Goal: Task Accomplishment & Management: Complete application form

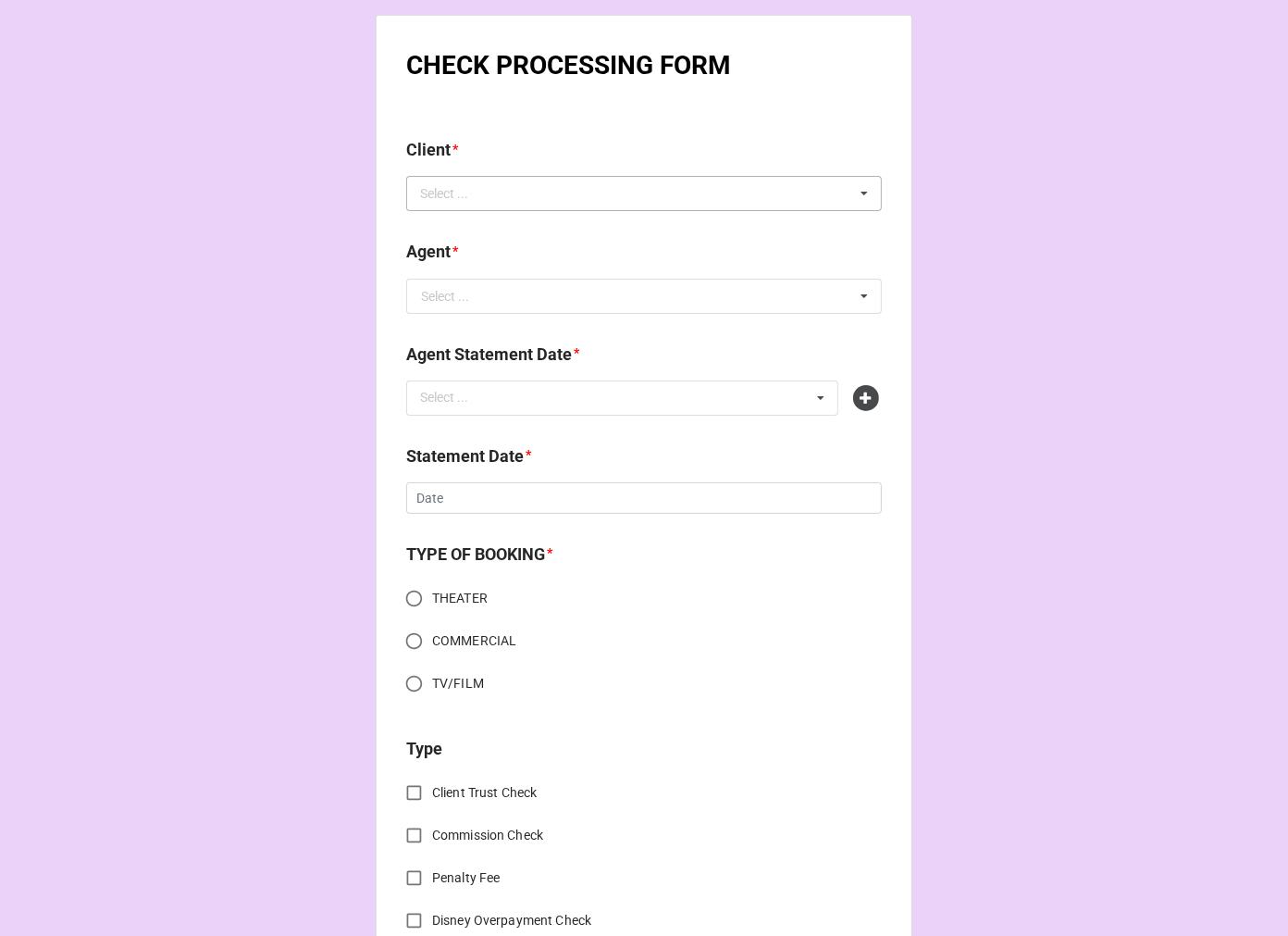
click at [476, 195] on div "Select ..." at bounding box center [455, 193] width 80 height 21
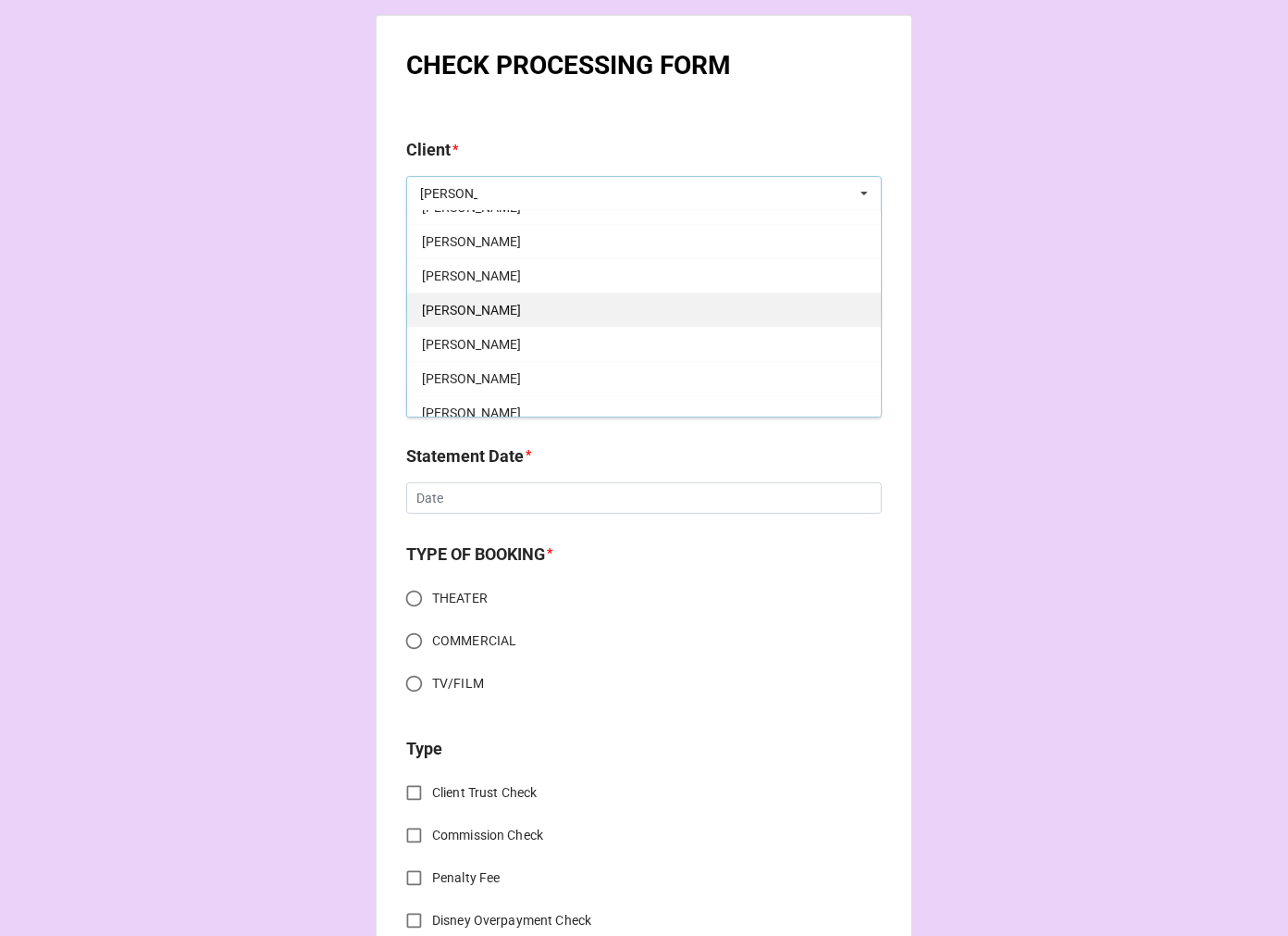
scroll to position [411, 0]
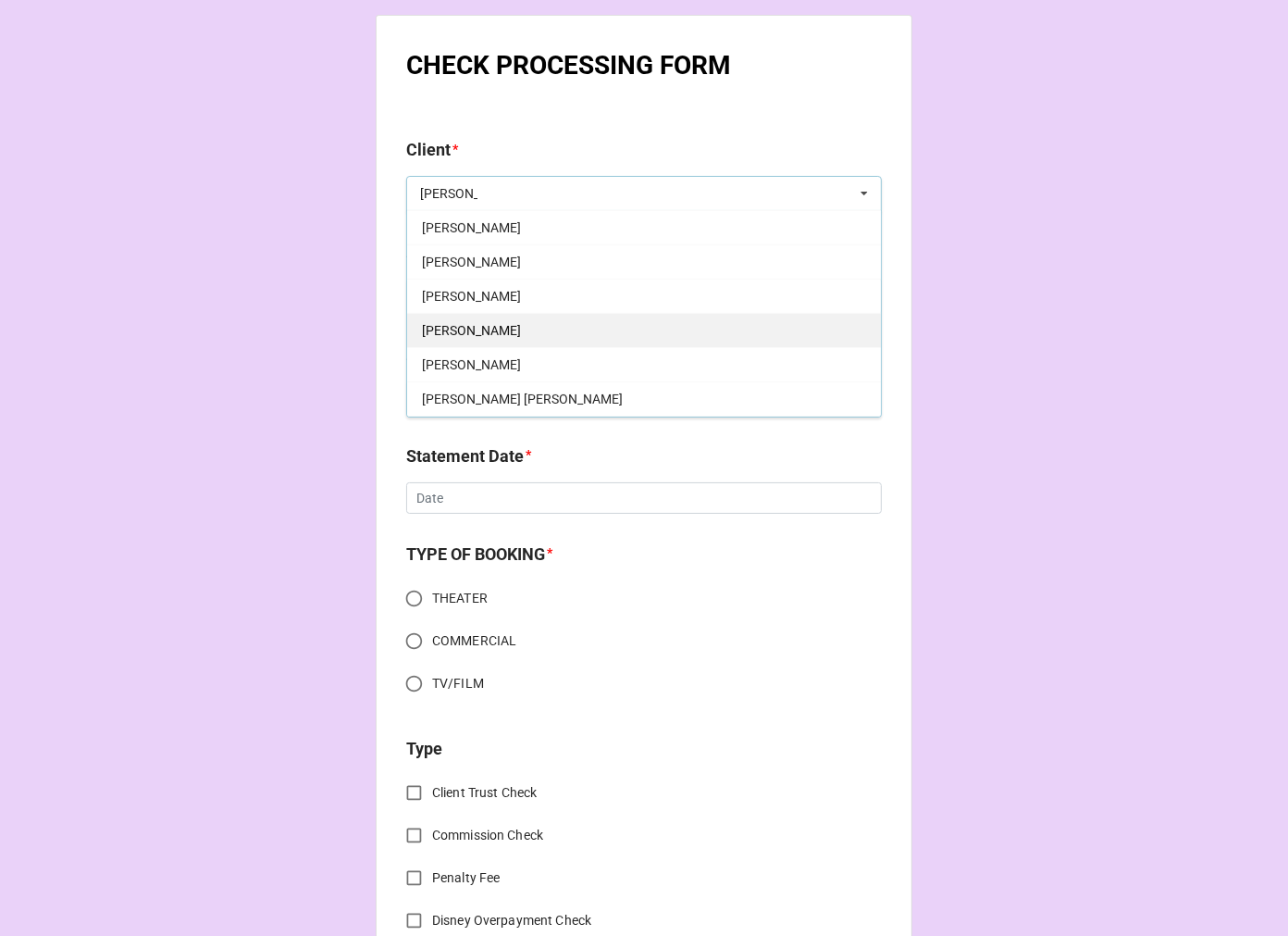
type input "[PERSON_NAME]"
click at [492, 325] on div "[PERSON_NAME]" at bounding box center [643, 330] width 473 height 34
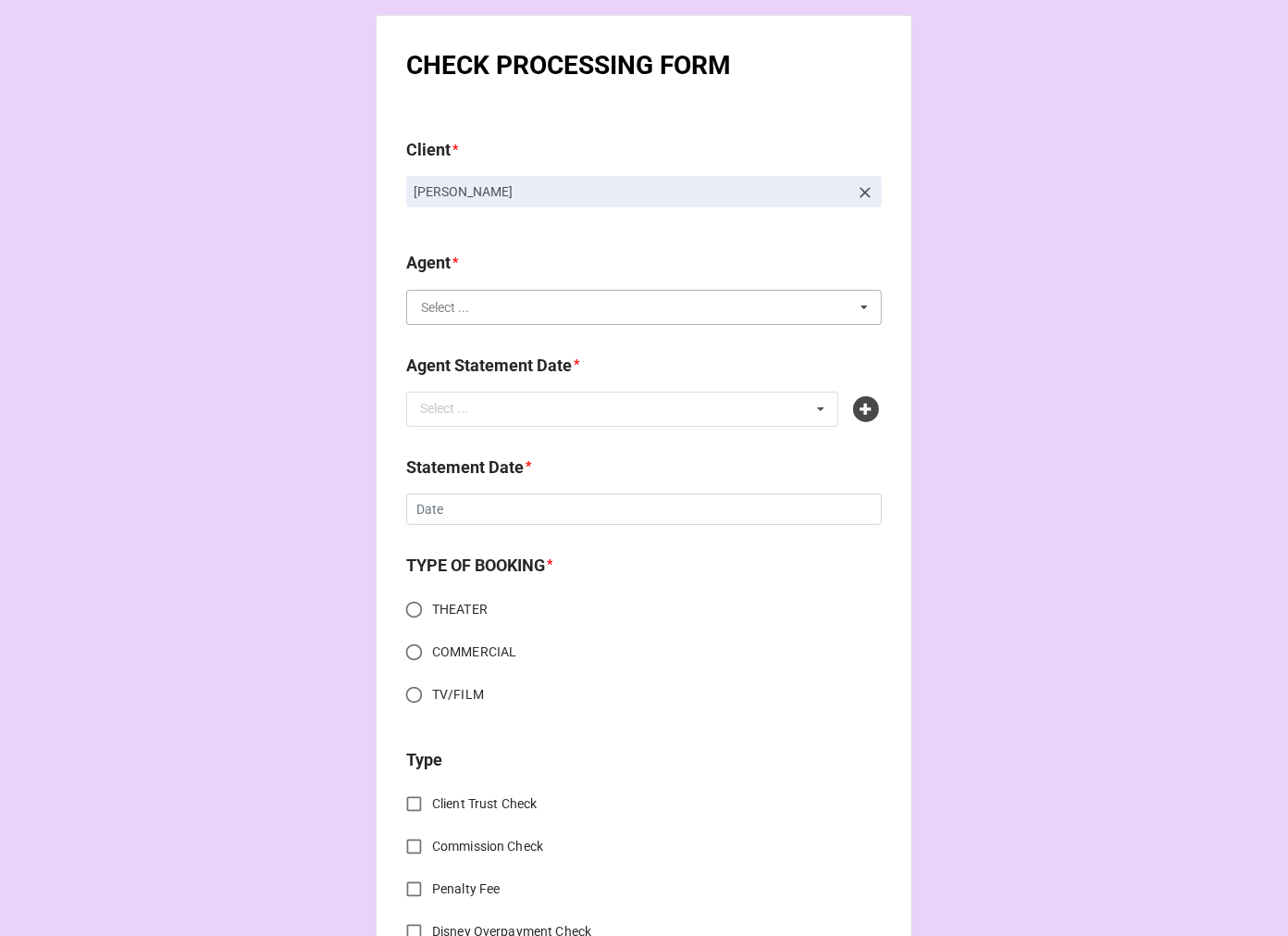
click at [497, 294] on input "text" at bounding box center [644, 307] width 473 height 33
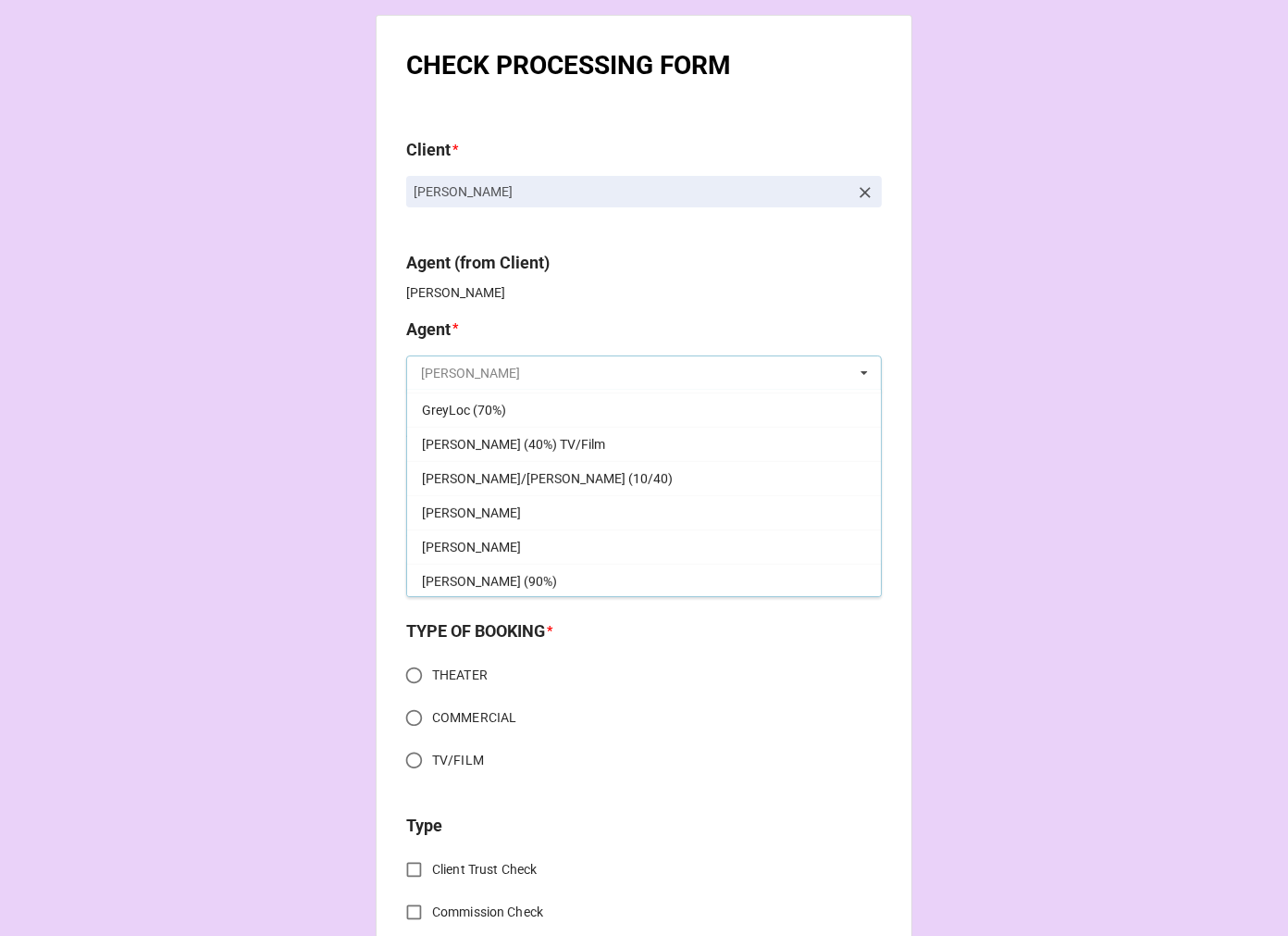
scroll to position [720, 0]
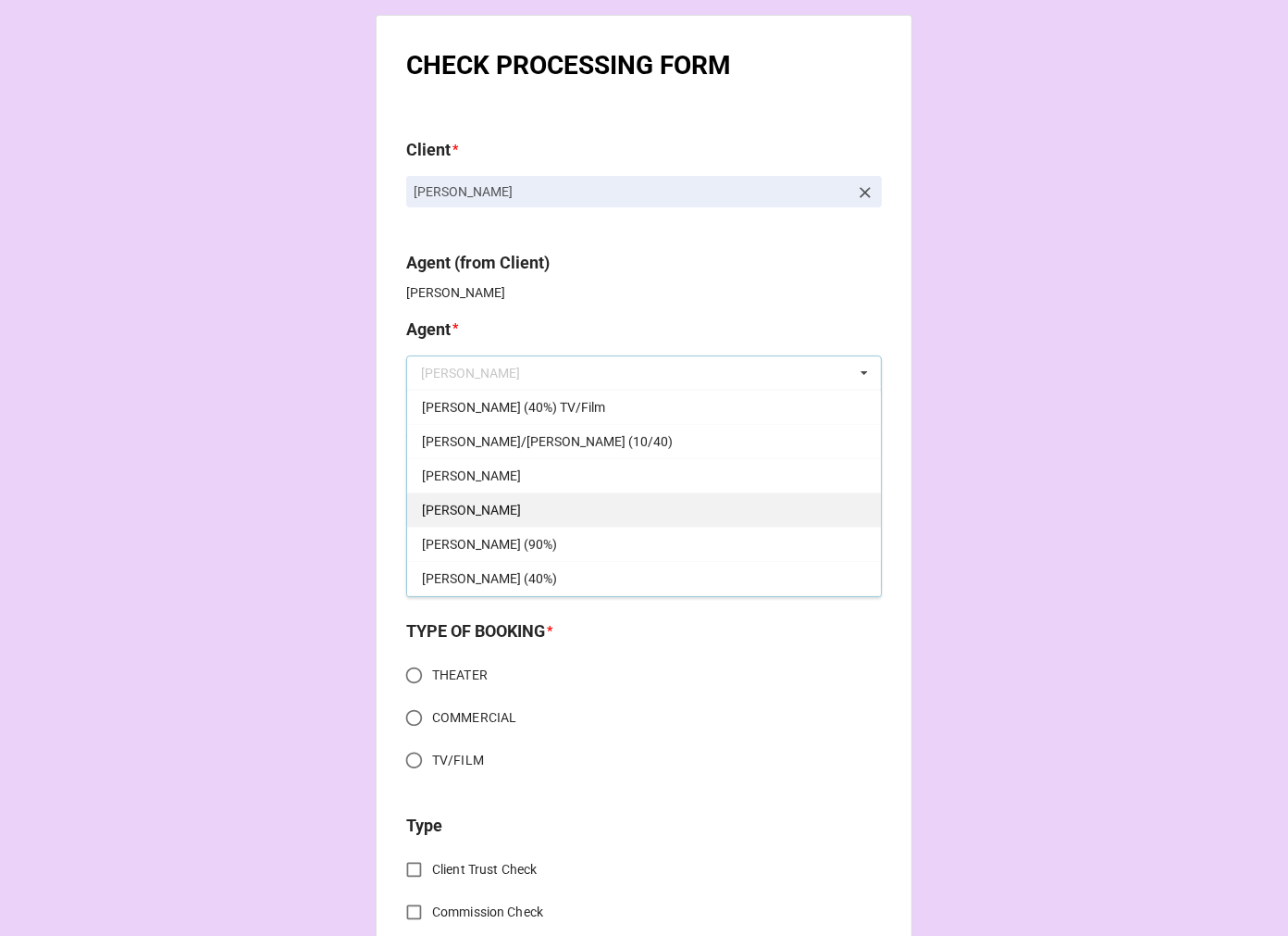
click at [491, 502] on div "[PERSON_NAME]" at bounding box center [643, 510] width 473 height 34
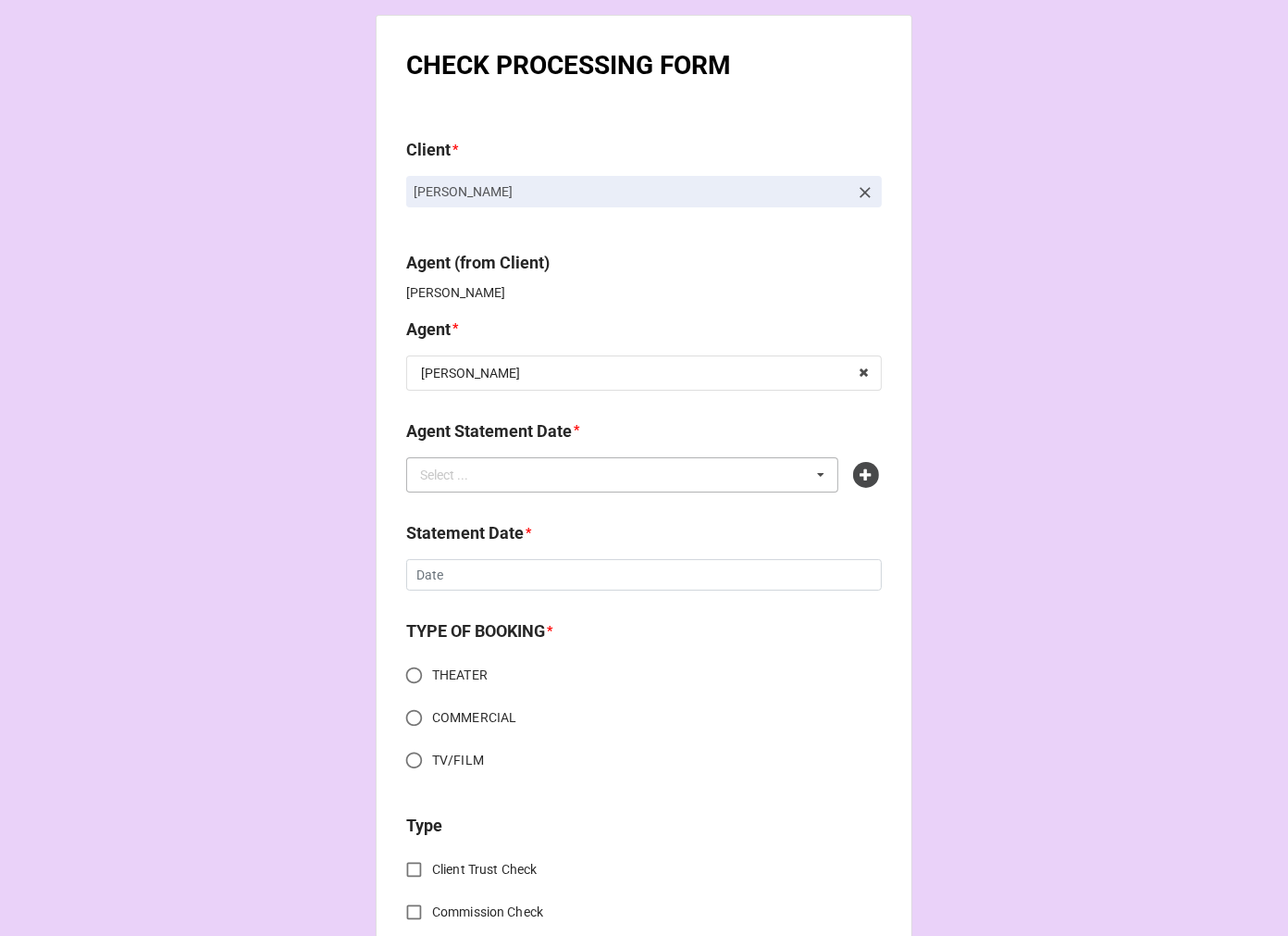
click at [494, 469] on div "Select ... No results found." at bounding box center [622, 475] width 433 height 35
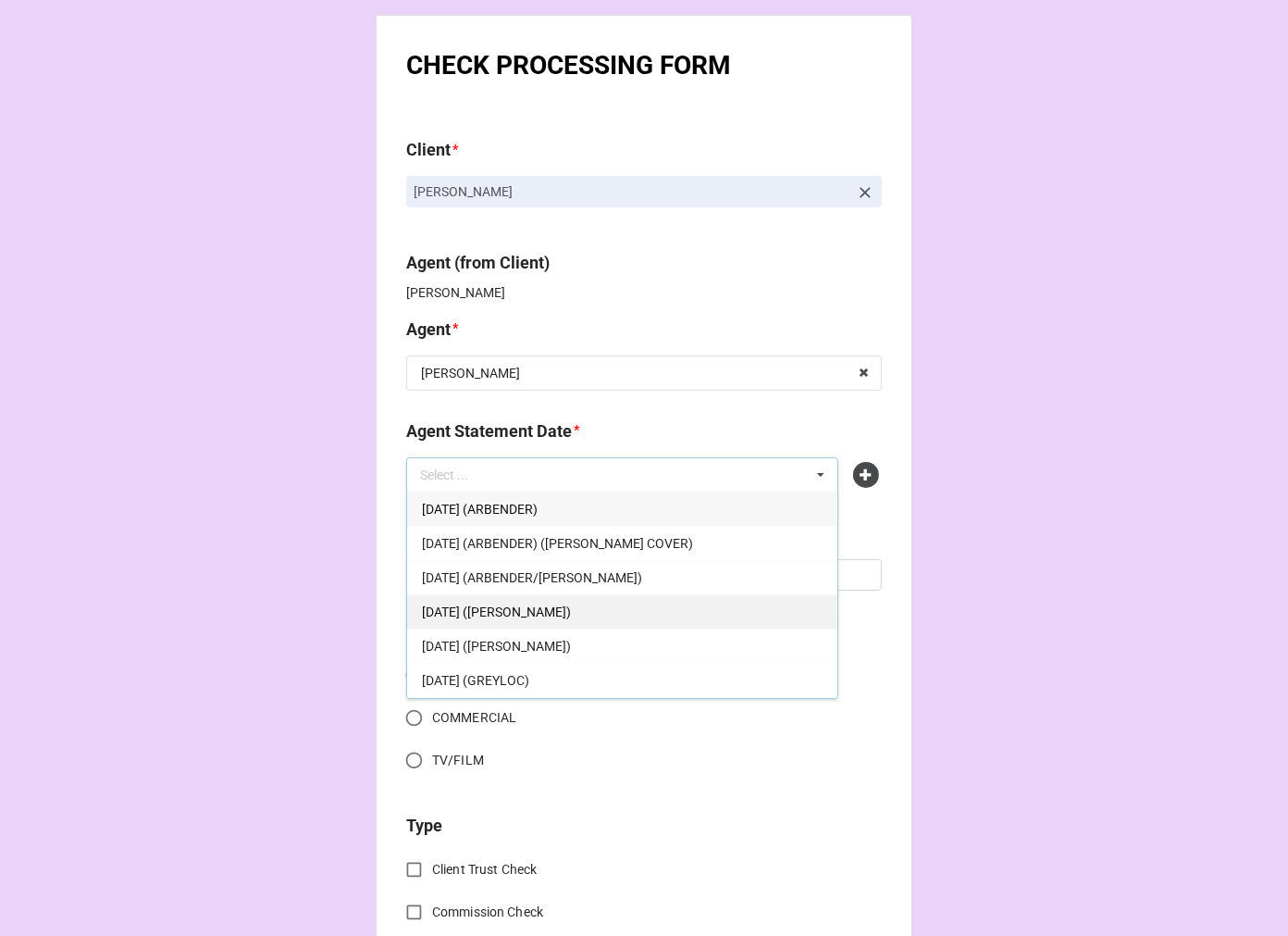
click at [615, 615] on div "[DATE] ([PERSON_NAME])" at bounding box center [622, 612] width 431 height 34
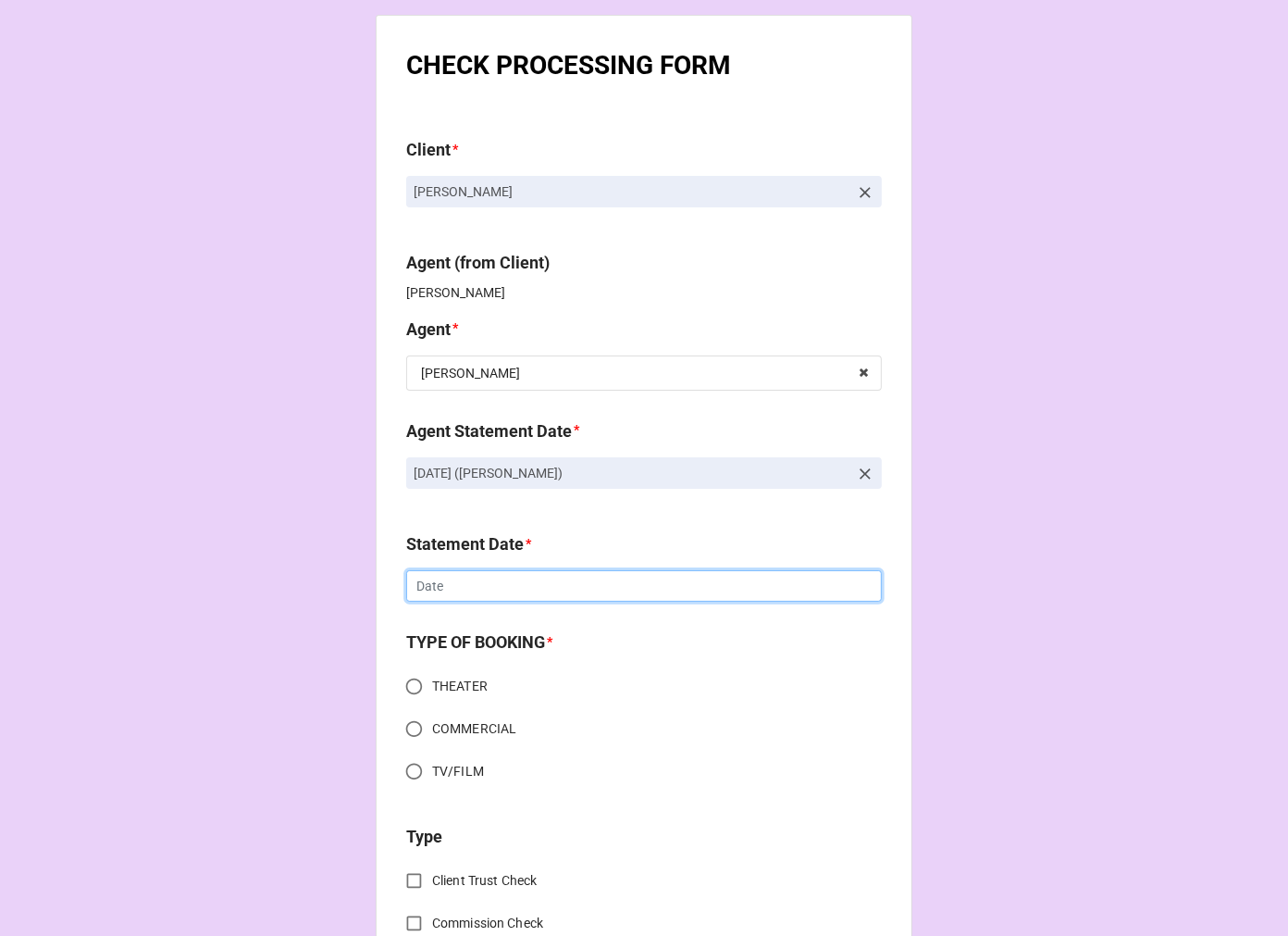
click at [523, 586] on input "text" at bounding box center [643, 585] width 475 height 31
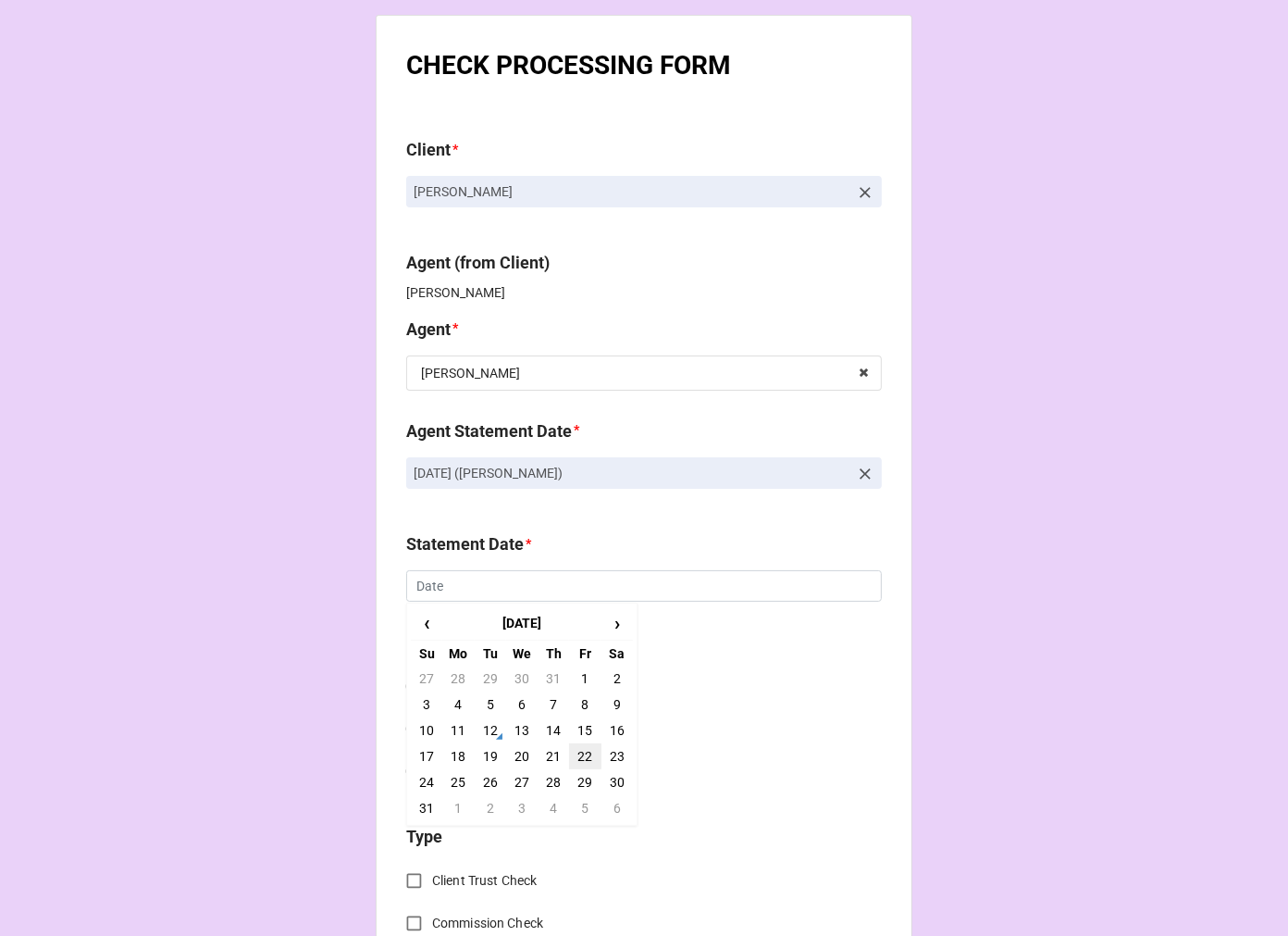
click at [580, 756] on td "22" at bounding box center [584, 756] width 31 height 26
type input "[DATE]"
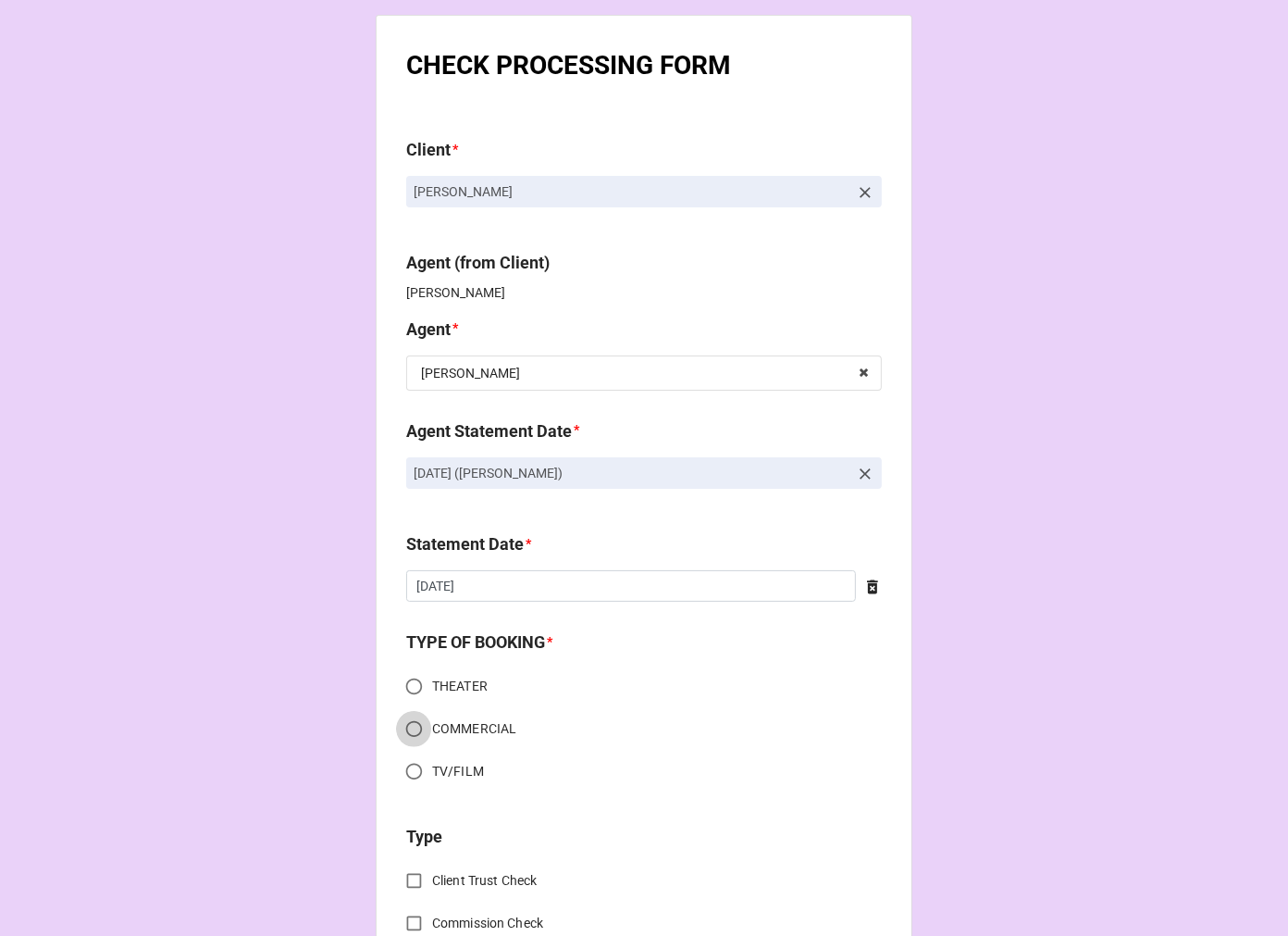
click at [410, 731] on input "COMMERCIAL" at bounding box center [414, 729] width 36 height 36
radio input "true"
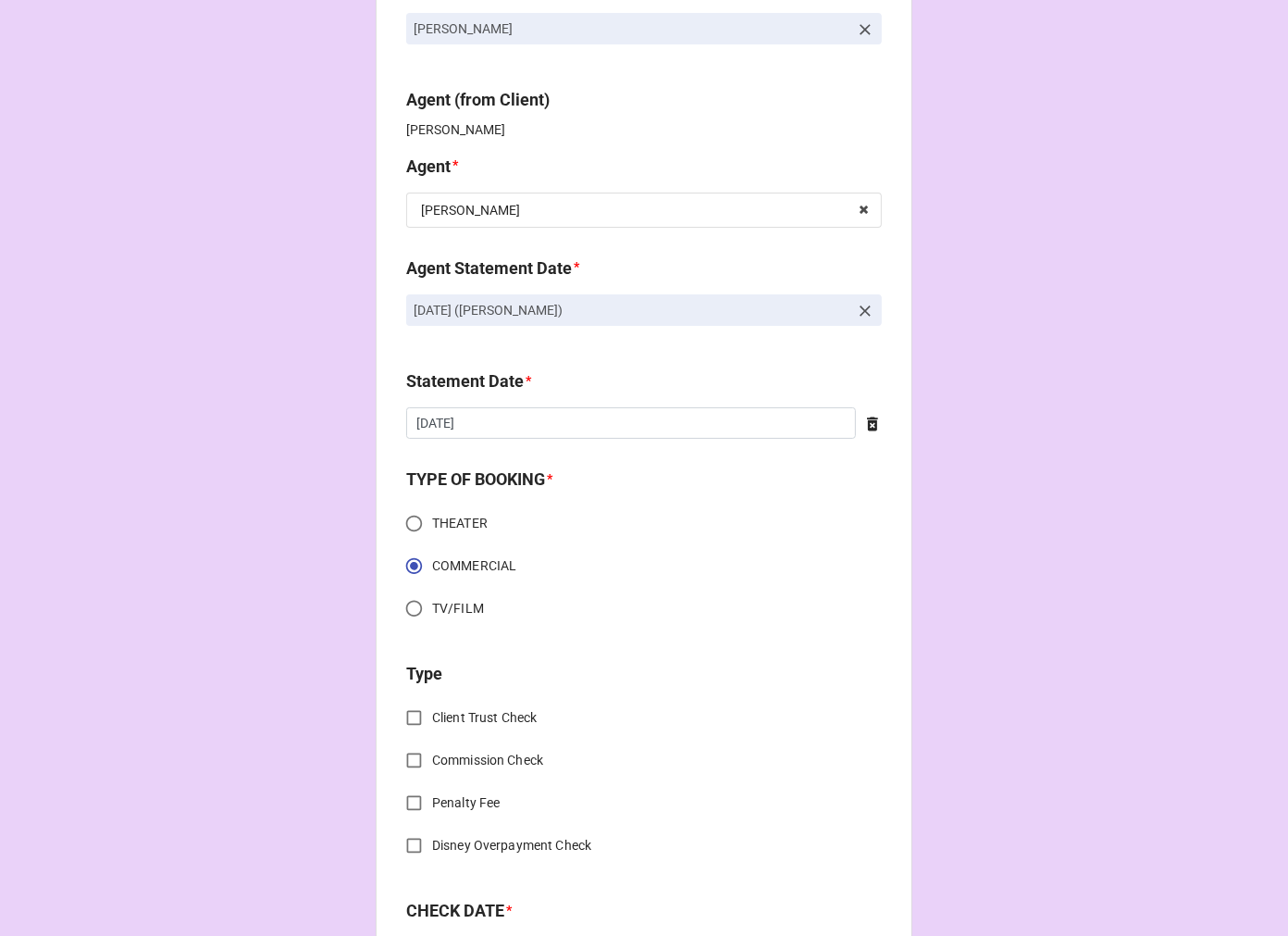
scroll to position [411, 0]
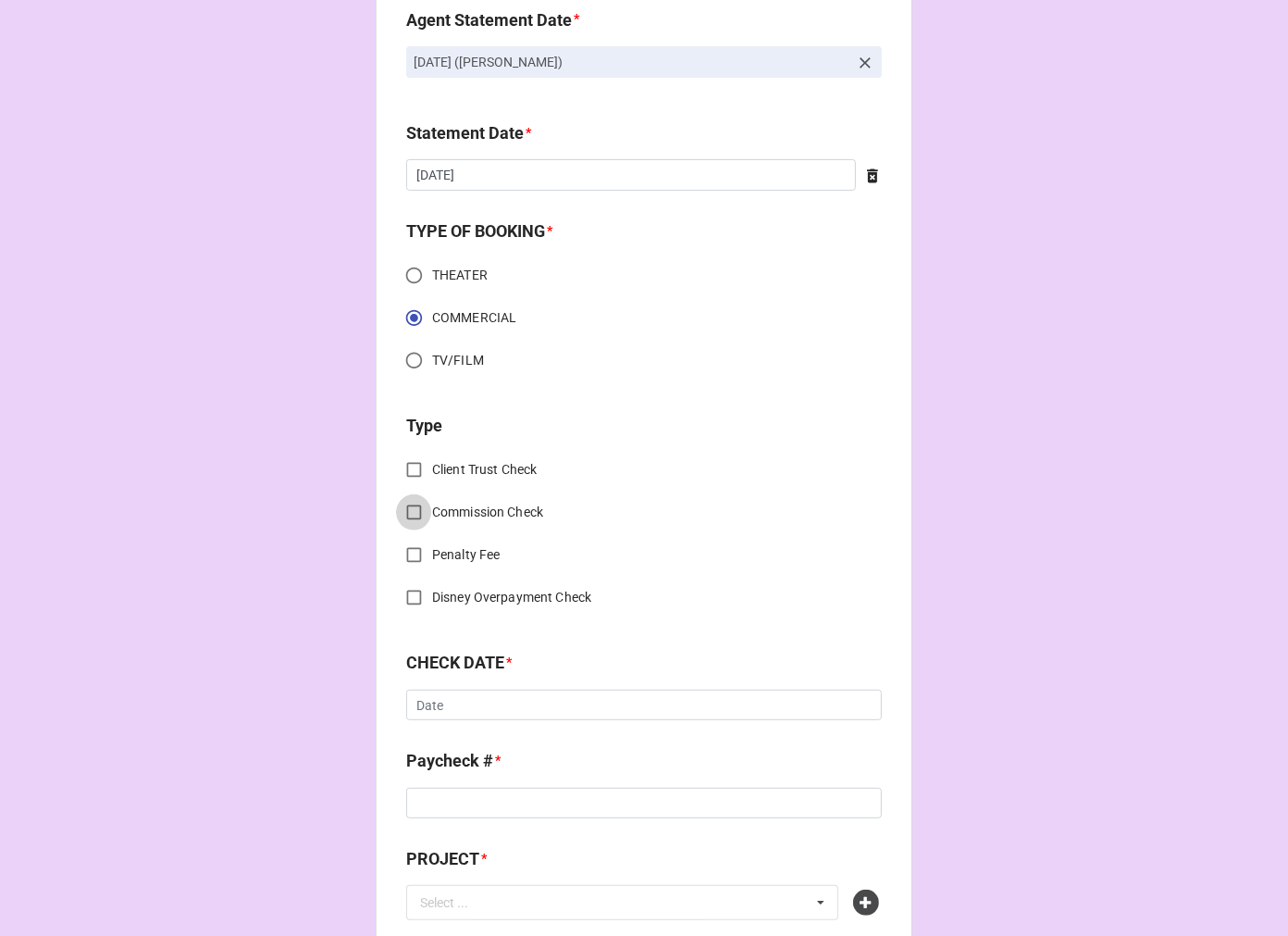
click at [405, 505] on input "Commission Check" at bounding box center [414, 513] width 36 height 36
checkbox input "true"
click at [473, 696] on input "text" at bounding box center [644, 707] width 473 height 33
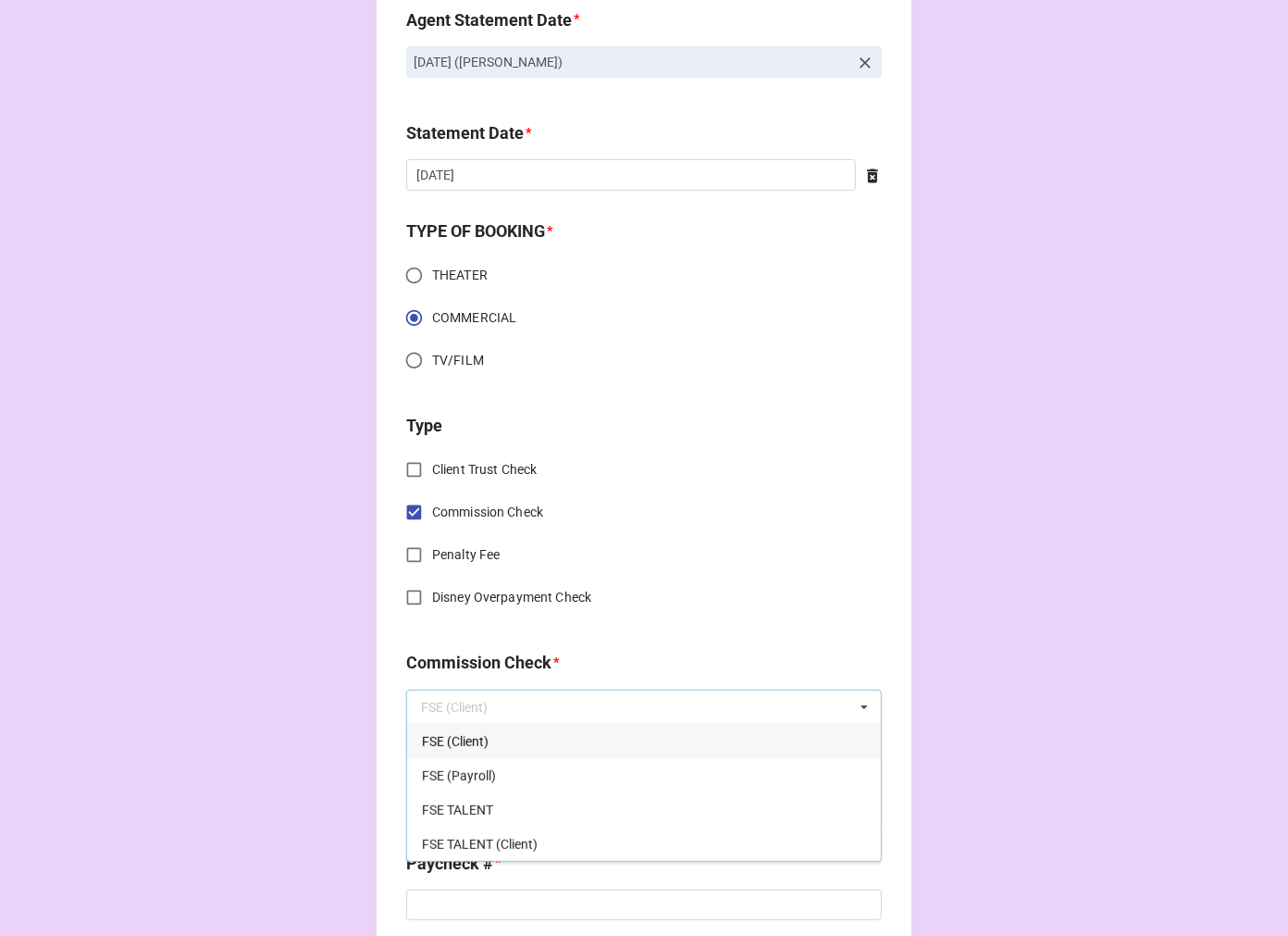
click at [489, 743] on div "FSE (Client)" at bounding box center [643, 742] width 473 height 34
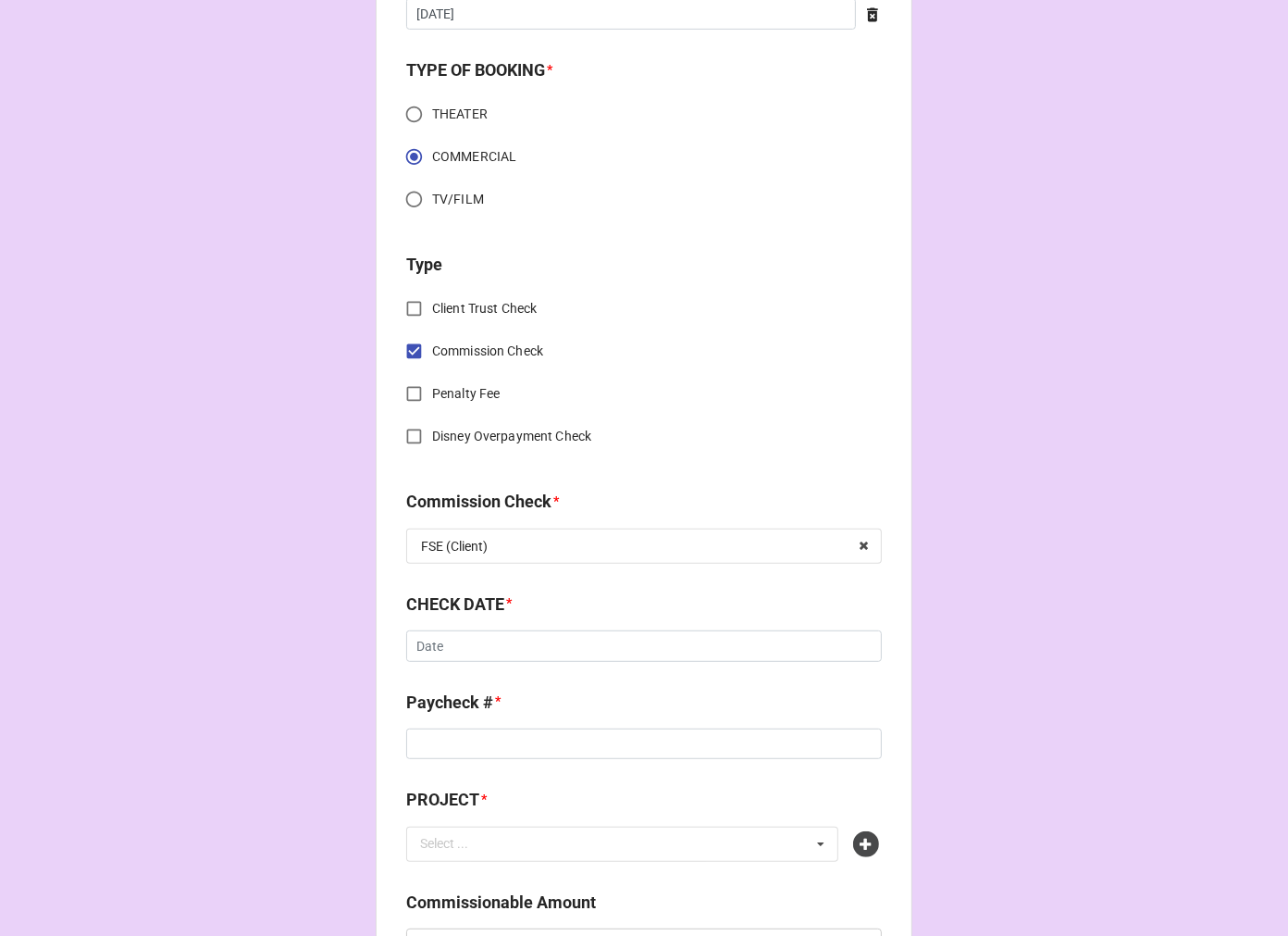
scroll to position [720, 0]
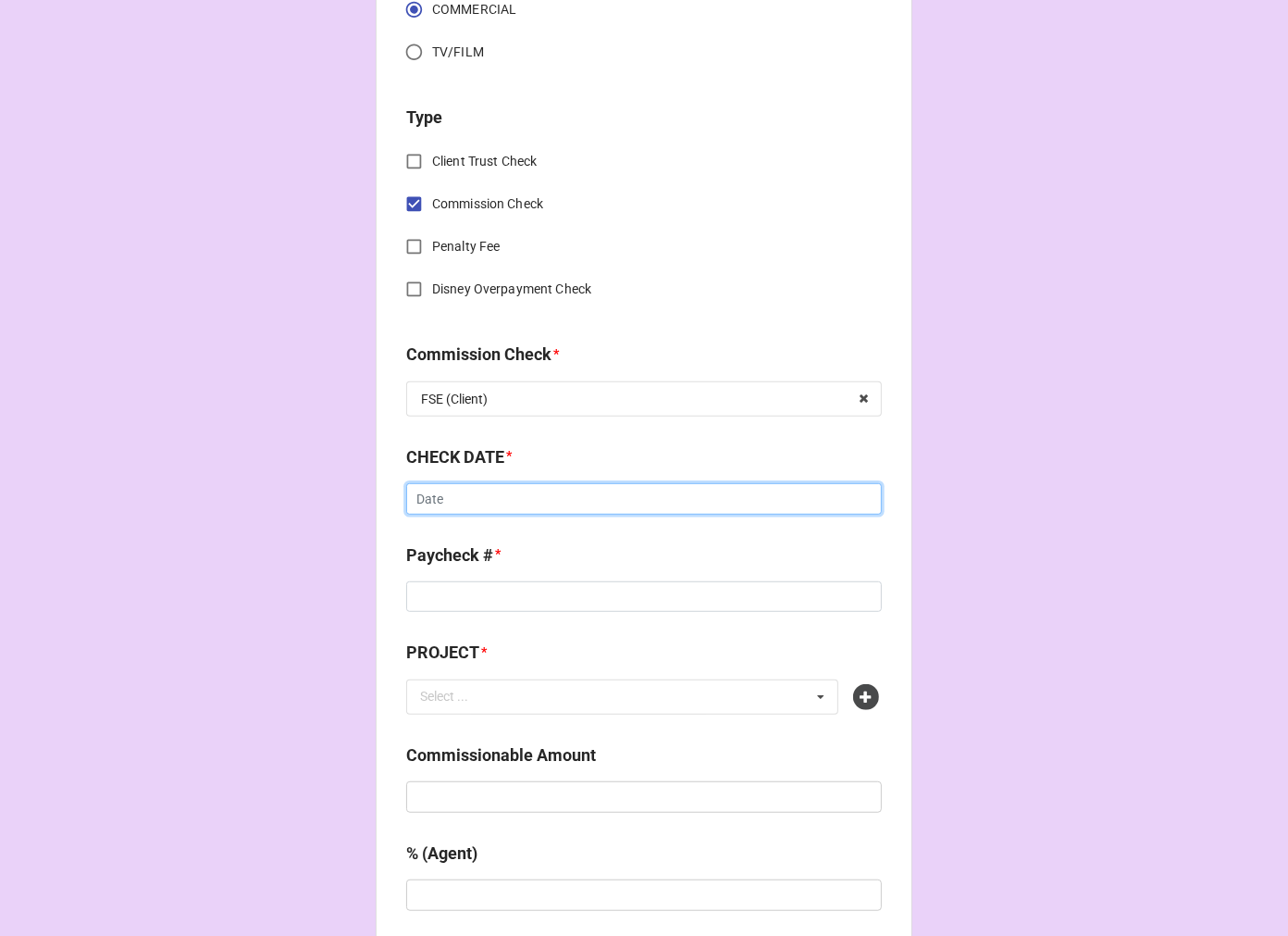
click at [451, 501] on input "text" at bounding box center [643, 499] width 475 height 31
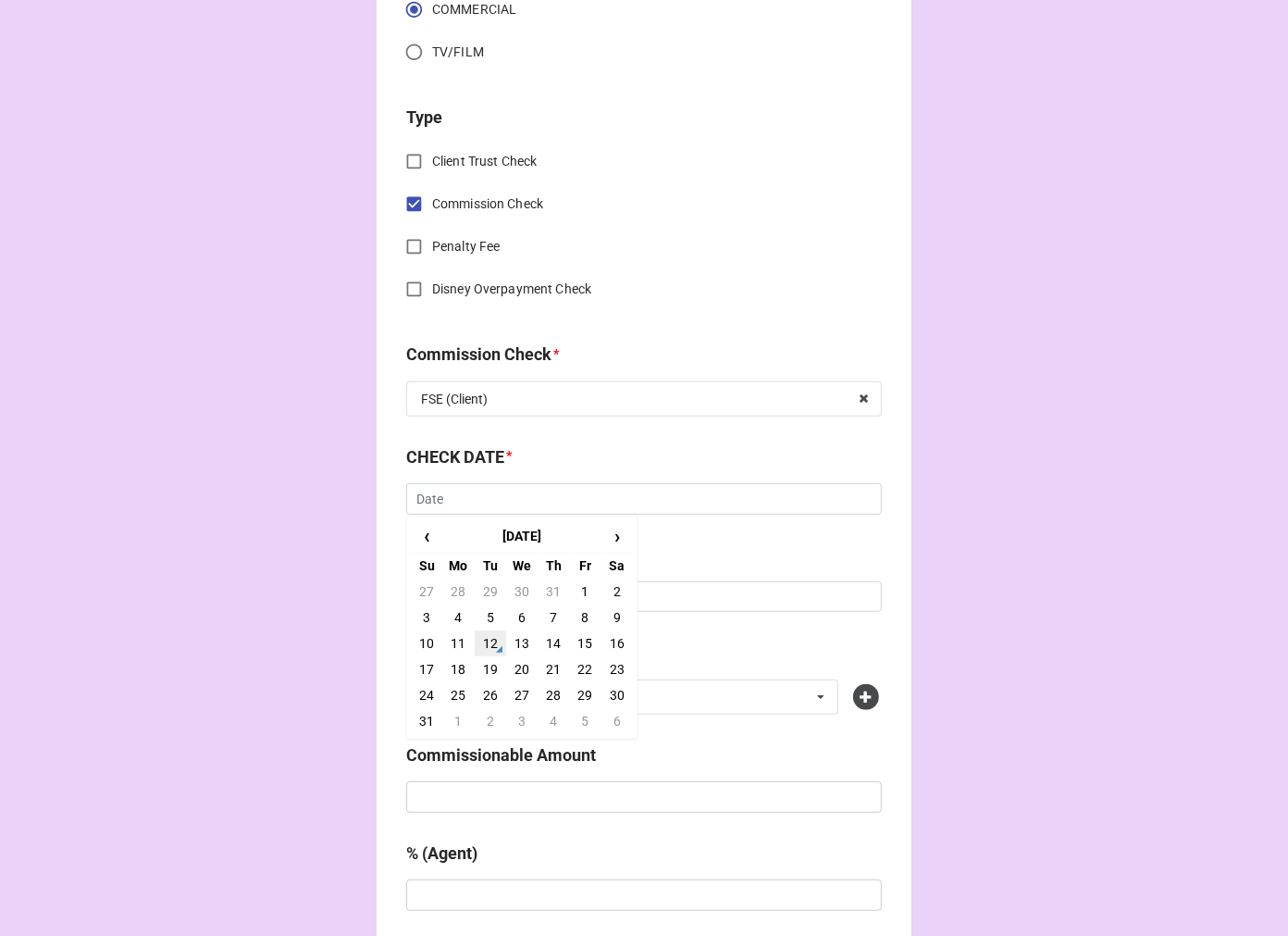
click at [493, 637] on td "12" at bounding box center [490, 643] width 31 height 26
type input "[DATE]"
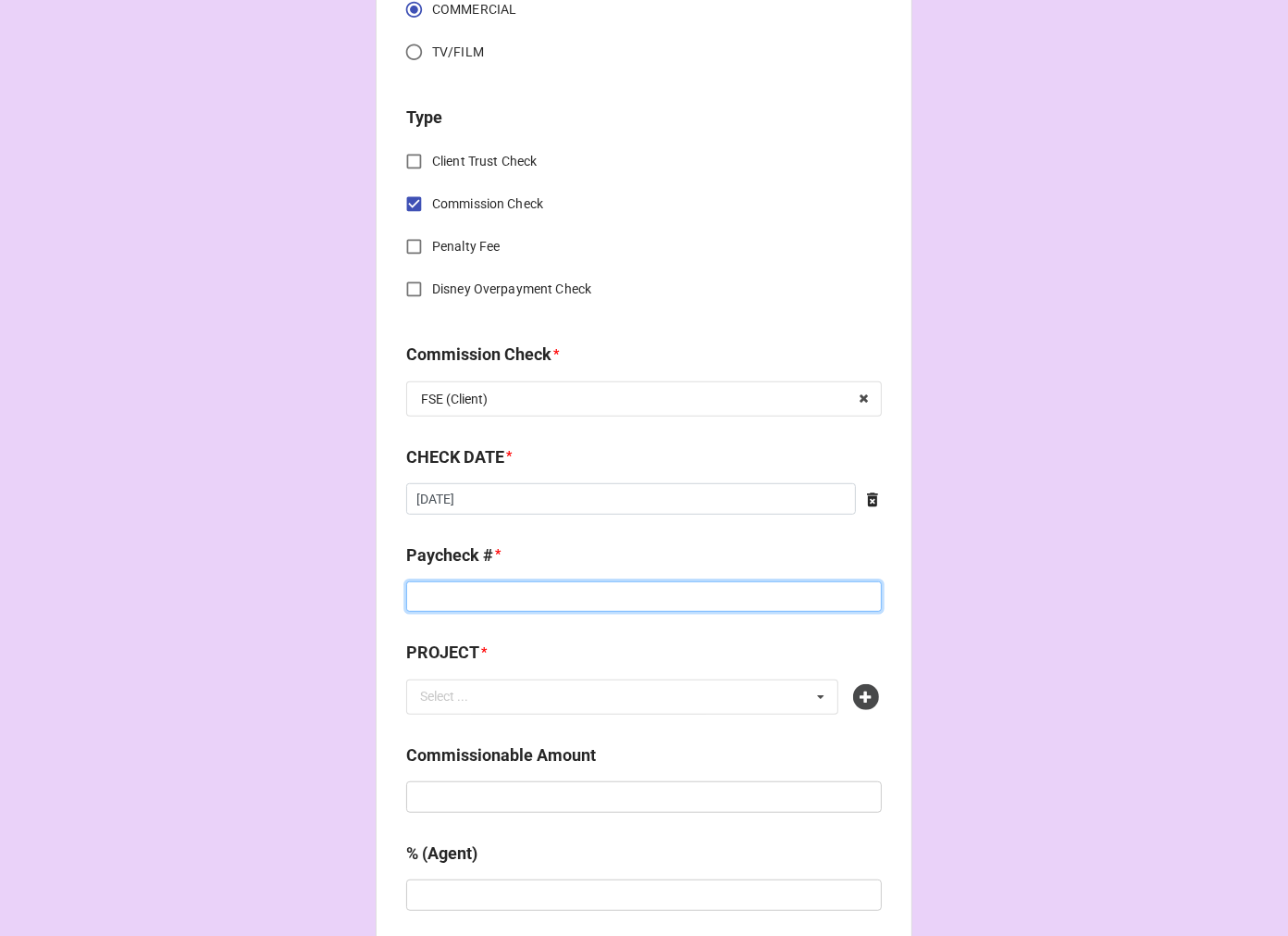
click at [449, 604] on input at bounding box center [643, 597] width 475 height 31
type input "ZELLE"
click at [868, 692] on icon at bounding box center [866, 697] width 26 height 26
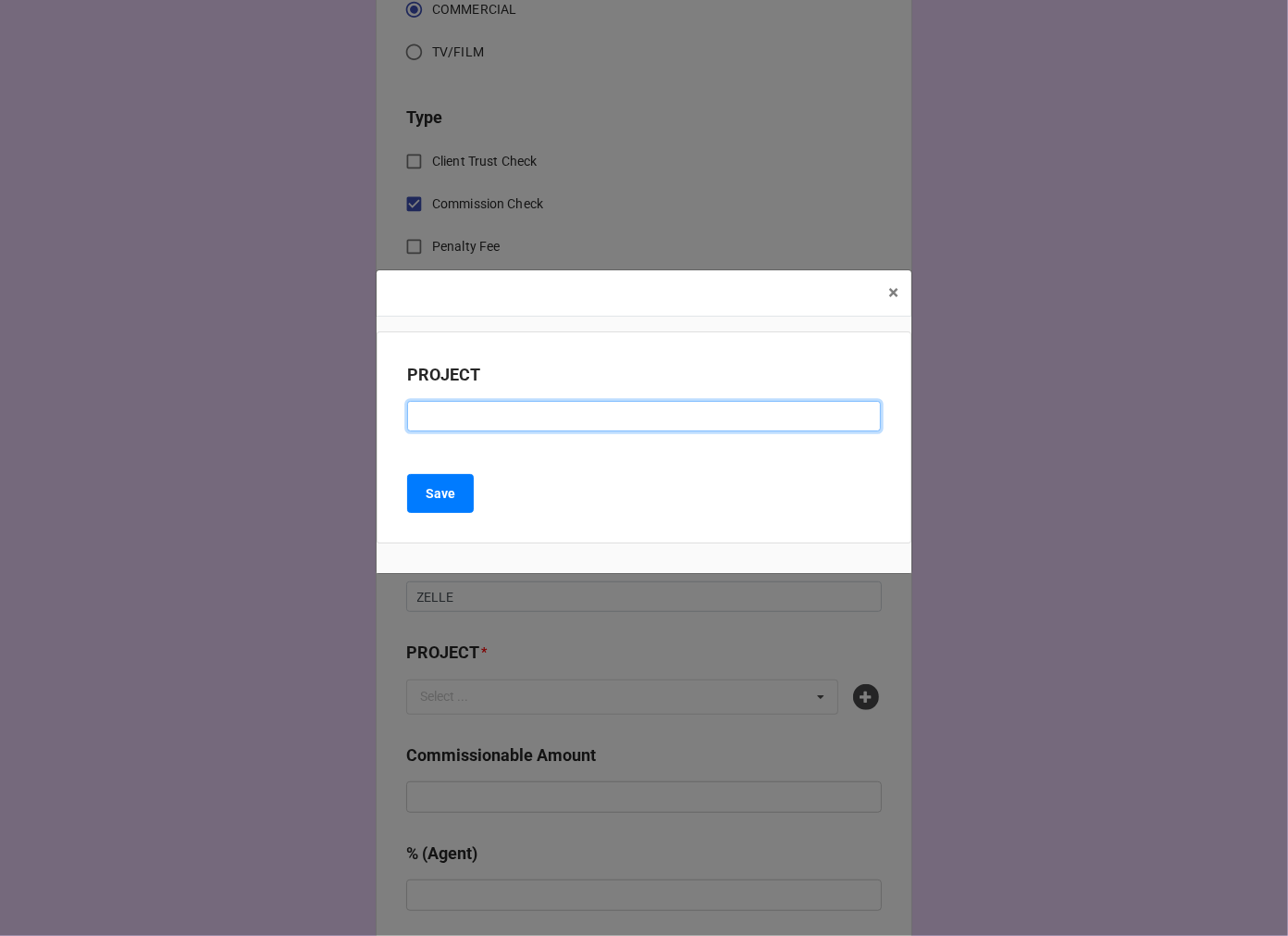
click at [460, 423] on input at bounding box center [643, 417] width 473 height 31
paste input "UNDISCLOSED MULTI-SURFACE CLEANER BRAND"
type input "UNDISCLOSED MULTI-SURFACE CLEANER BRAND (COLGATE)"
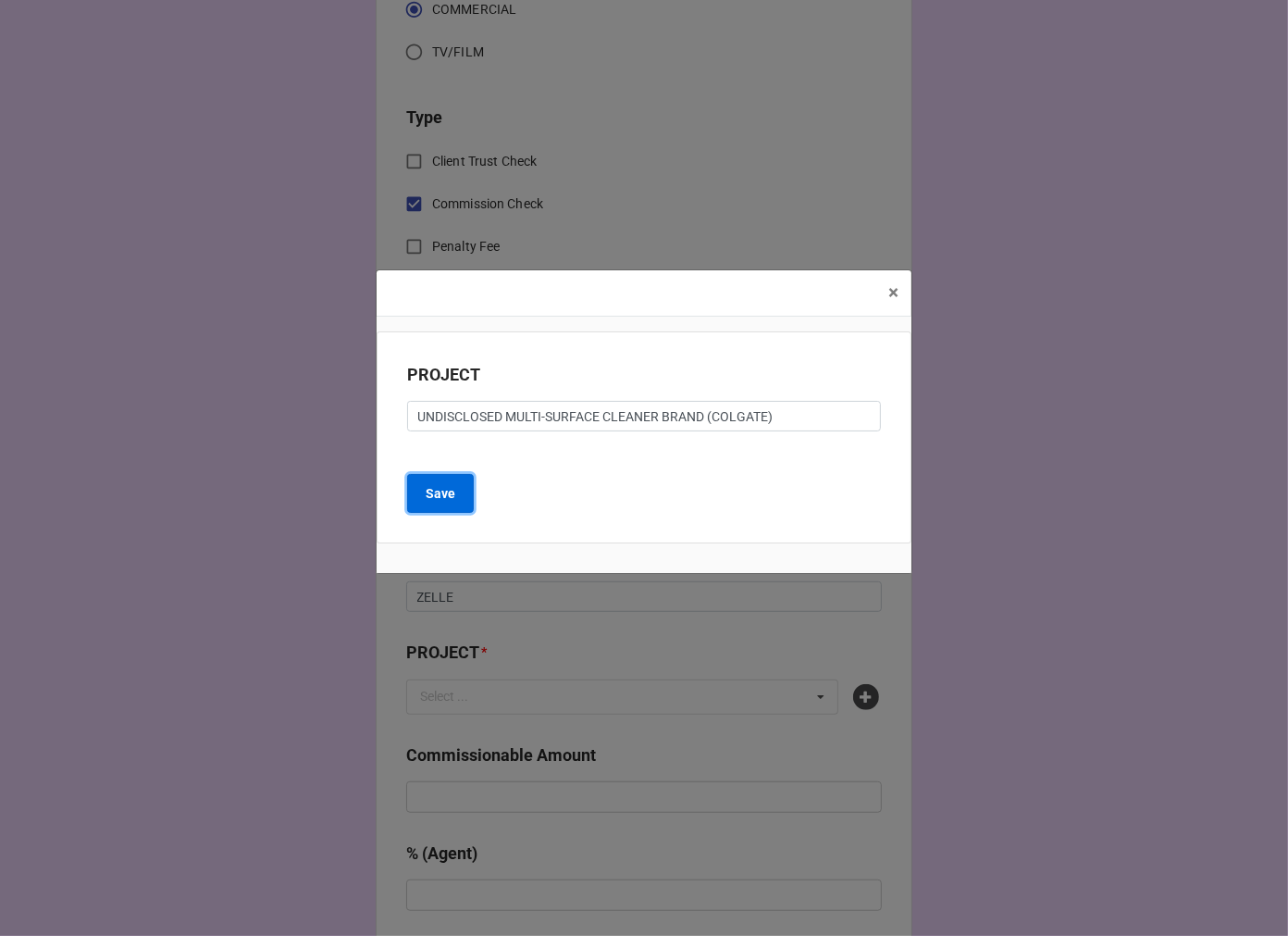
click at [431, 498] on b "Save" at bounding box center [440, 494] width 30 height 19
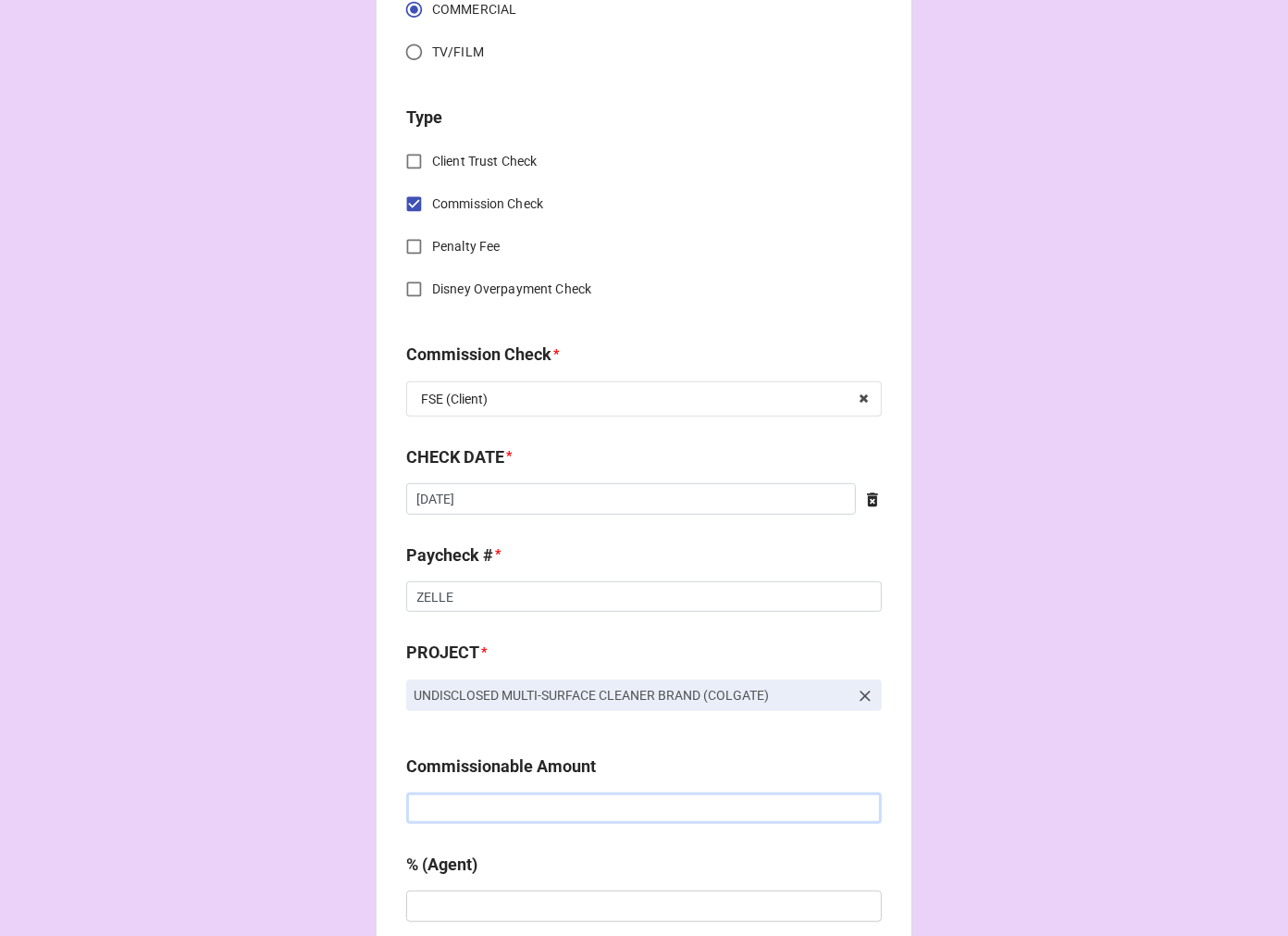
click at [500, 815] on input "text" at bounding box center [643, 807] width 475 height 31
paste input "$1,027.88"
type input "$1,027.88"
click at [491, 898] on input "text" at bounding box center [643, 905] width 475 height 31
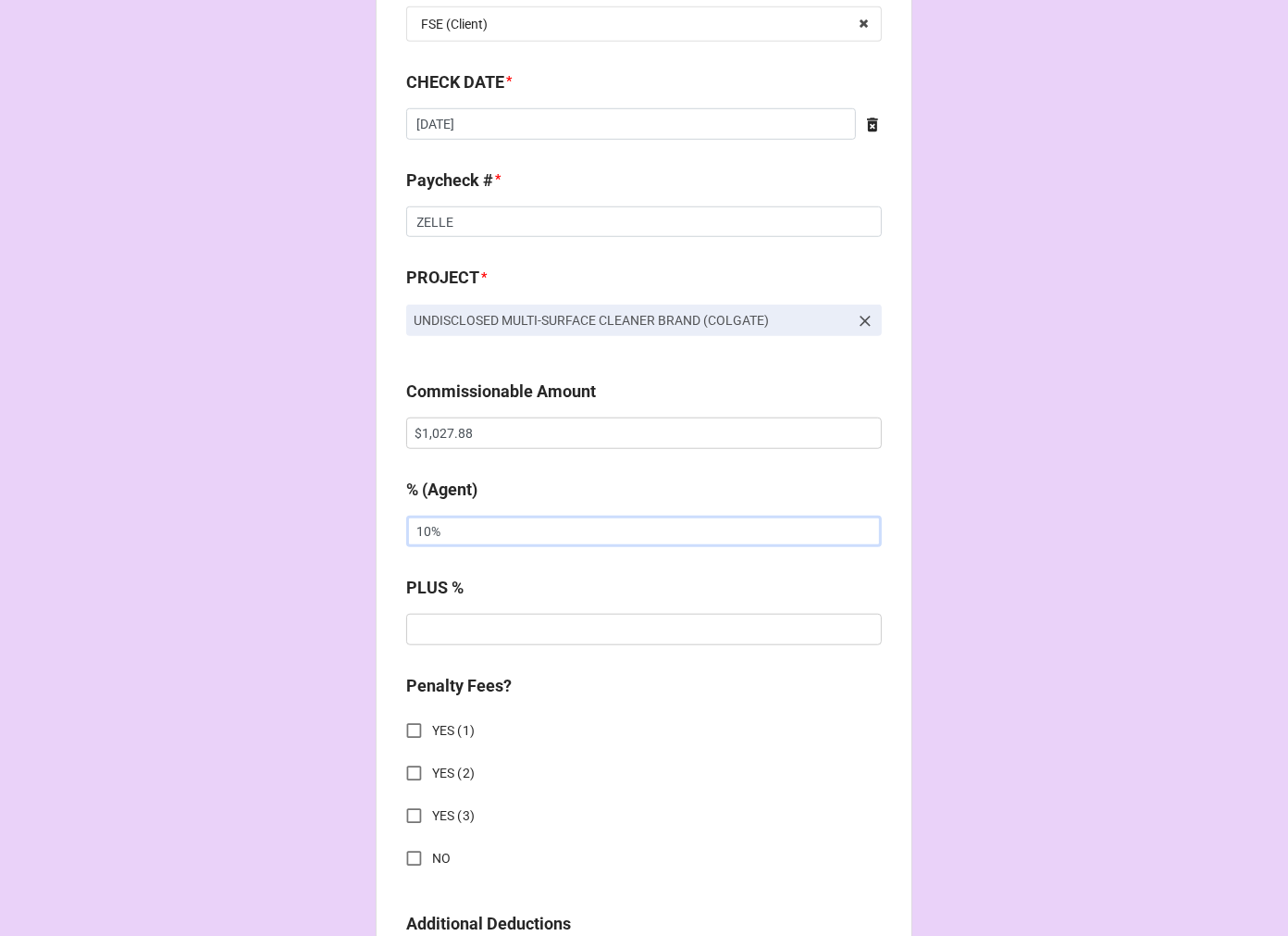
scroll to position [1439, 0]
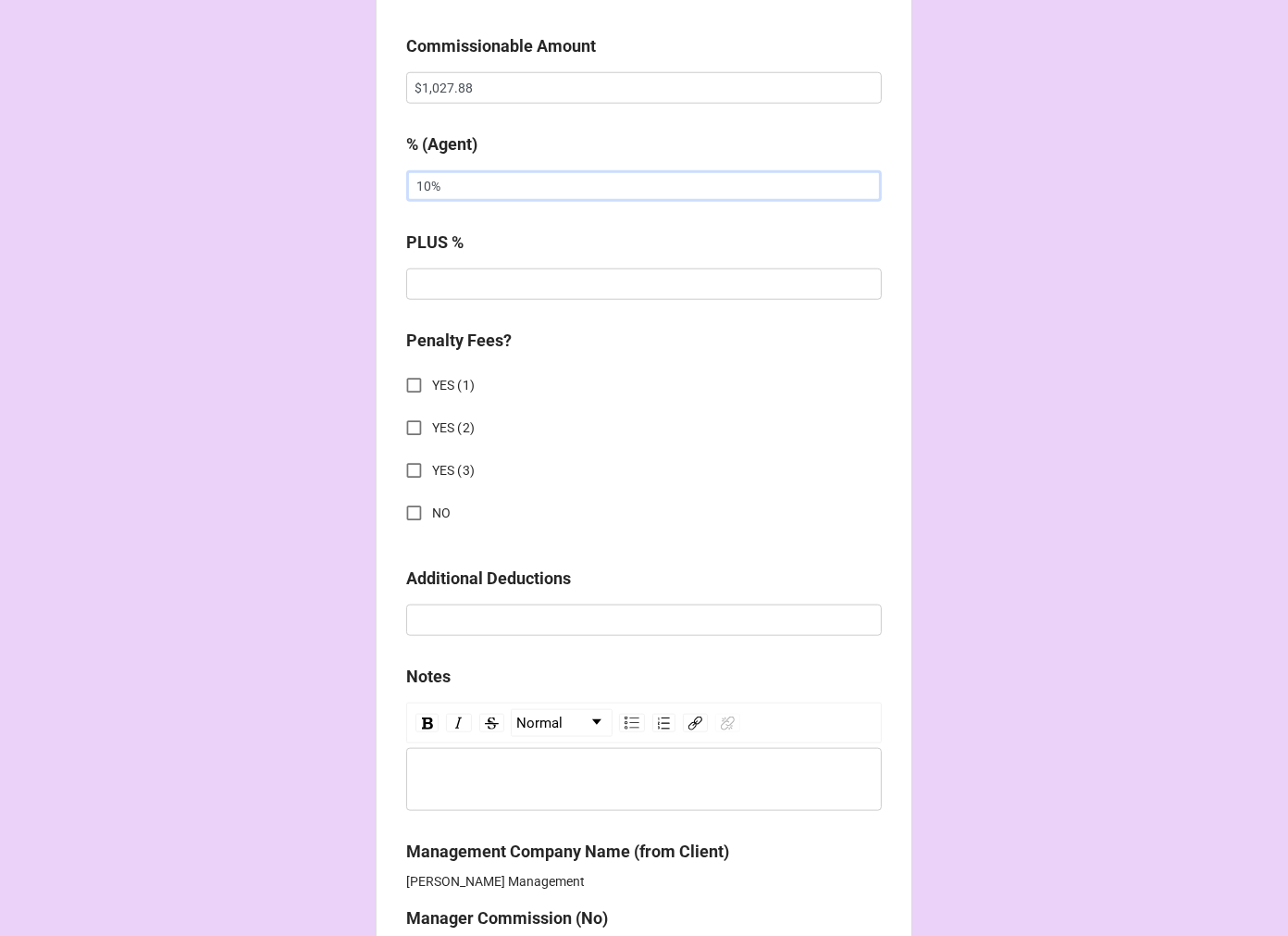
type input "10%"
click at [414, 504] on input "NO" at bounding box center [414, 514] width 36 height 36
checkbox input "true"
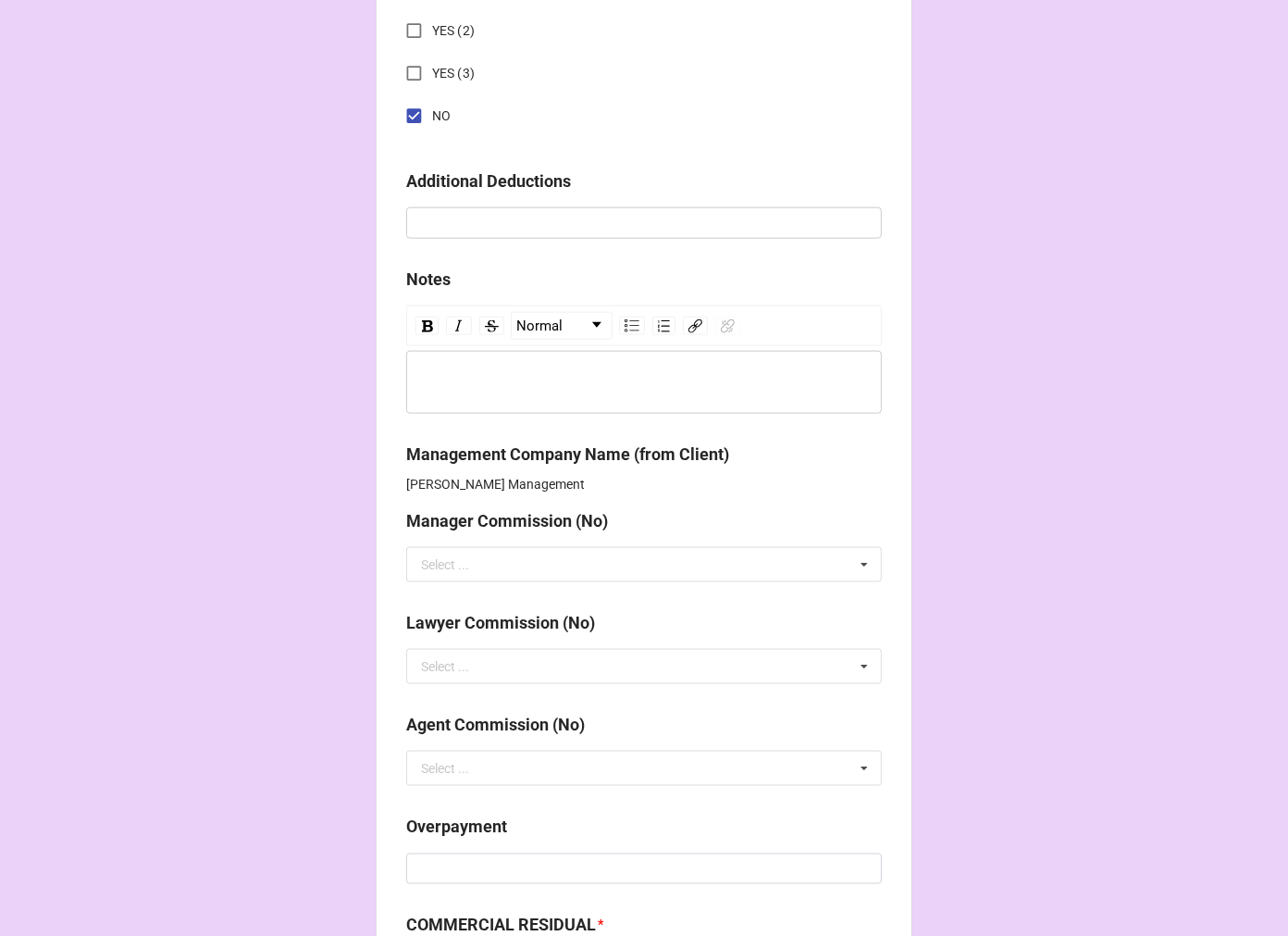
scroll to position [2263, 0]
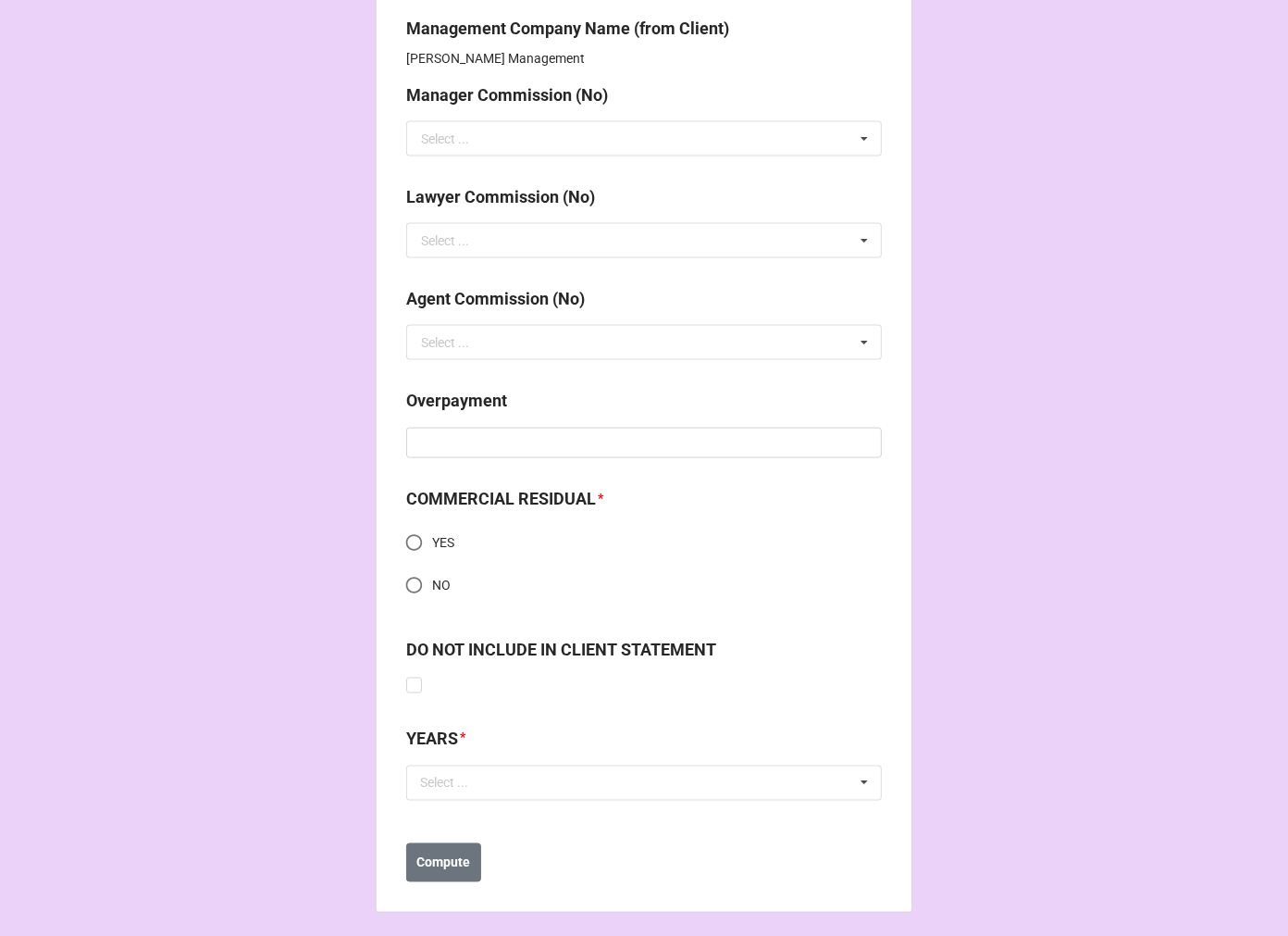
click at [412, 588] on input "NO" at bounding box center [414, 585] width 36 height 36
radio input "true"
click at [468, 783] on div "Select ..." at bounding box center [455, 783] width 80 height 21
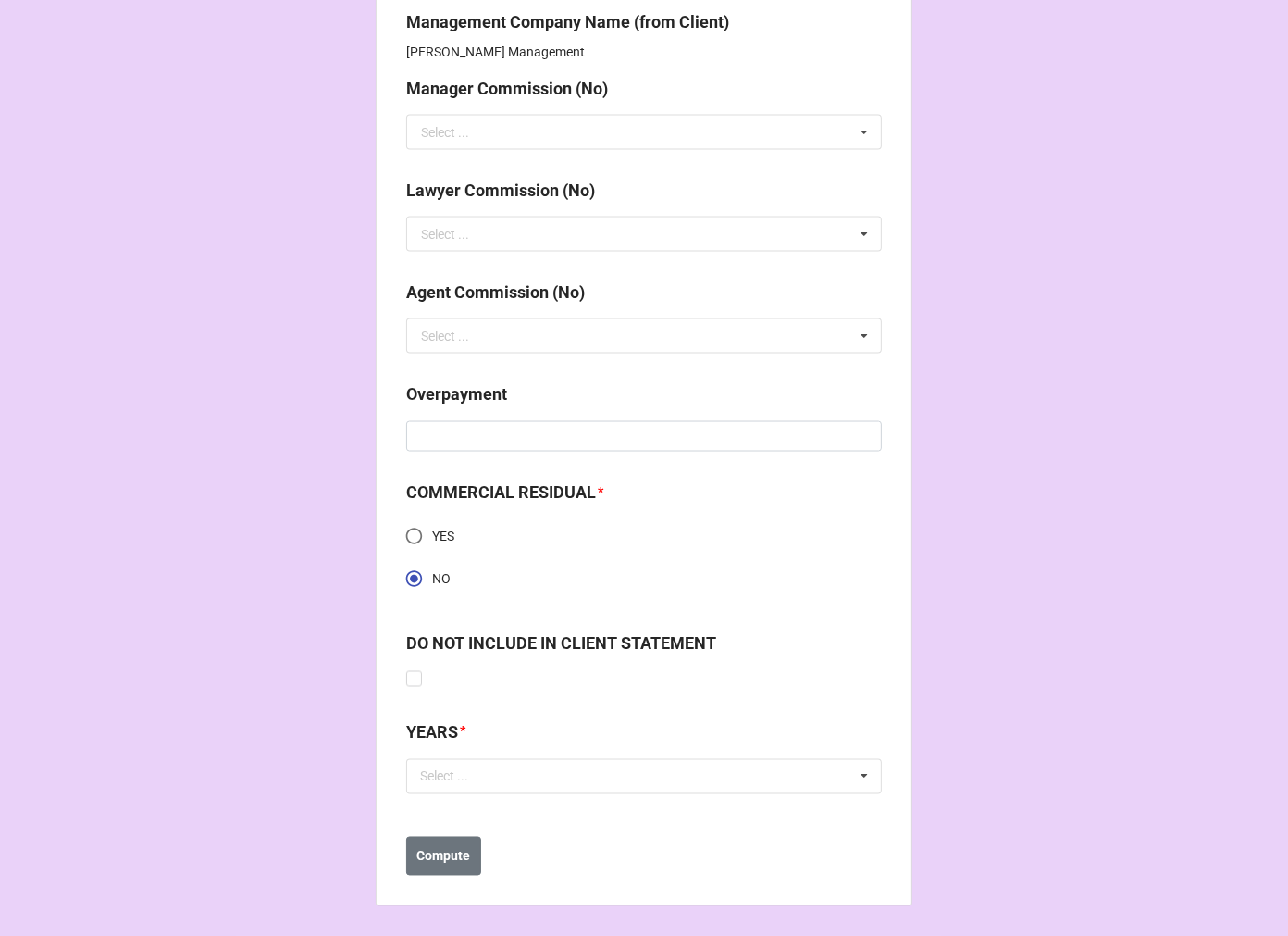
click at [405, 537] on input "YES" at bounding box center [414, 537] width 36 height 36
radio input "true"
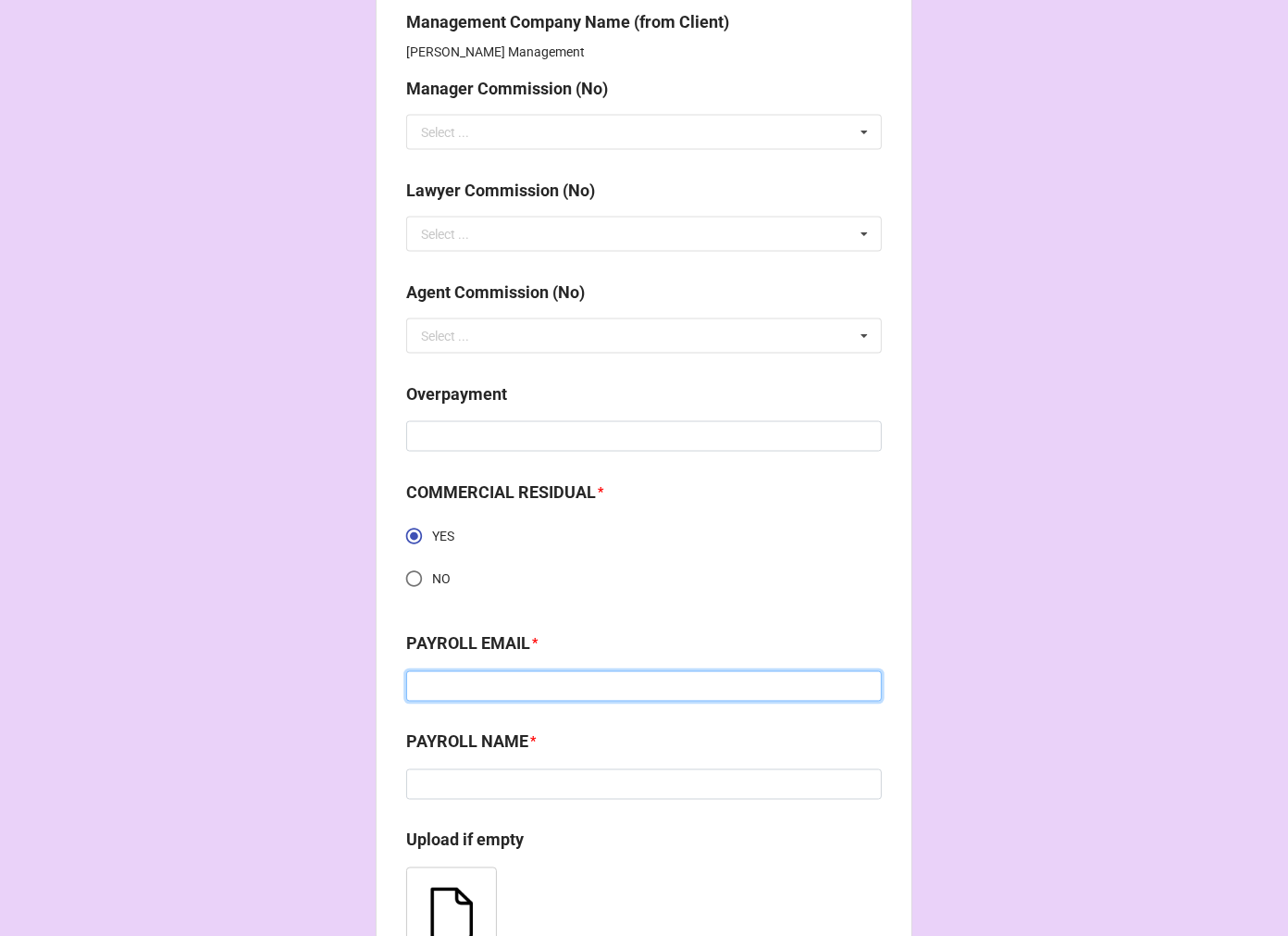
drag, startPoint x: 492, startPoint y: 697, endPoint x: 501, endPoint y: 695, distance: 9.2
click at [492, 697] on input at bounding box center [643, 686] width 475 height 31
paste input "[PERSON_NAME] <[PERSON_NAME][EMAIL_ADDRESS][PERSON_NAME][DOMAIN_NAME]>"
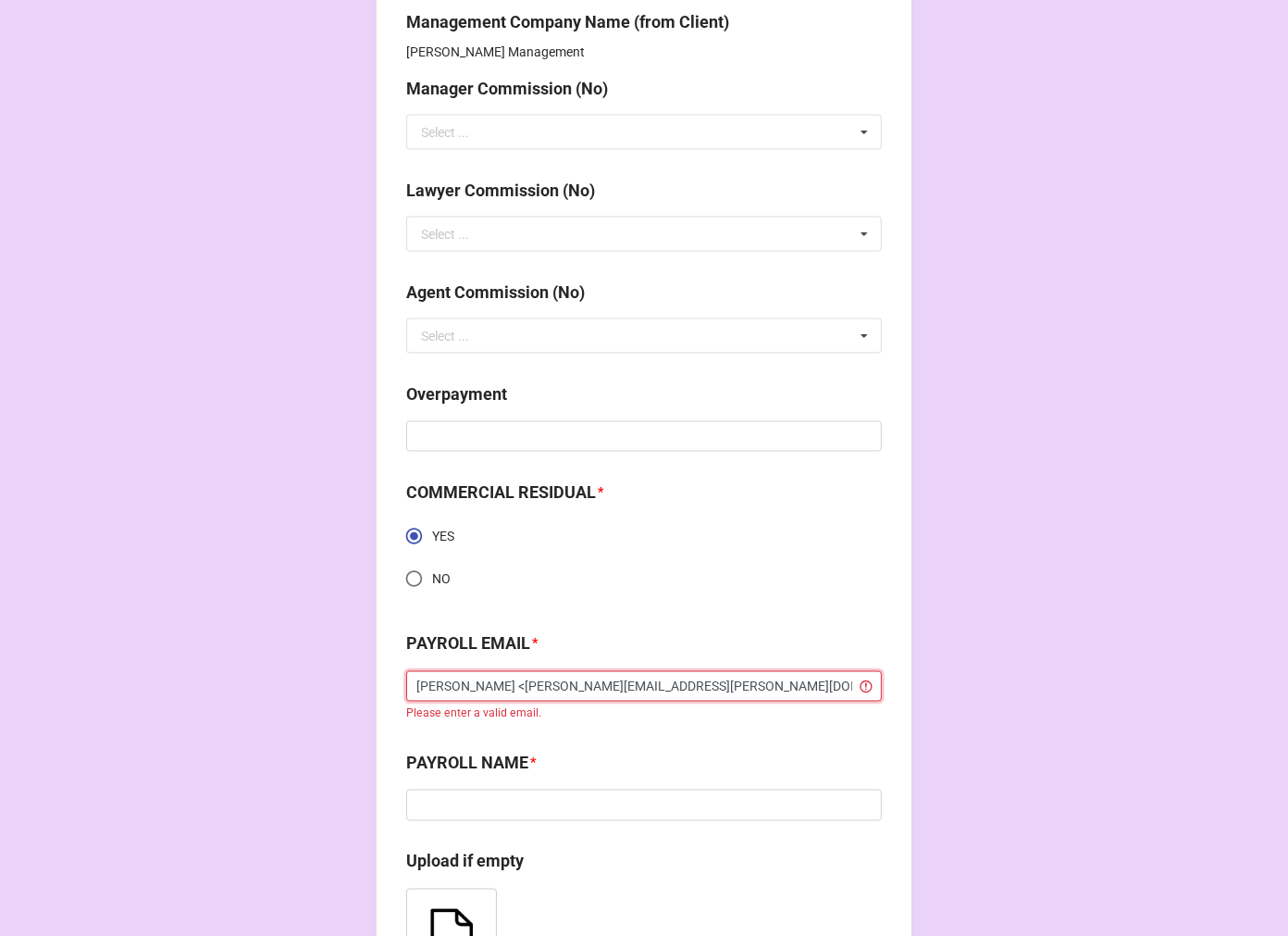
drag, startPoint x: 494, startPoint y: 687, endPoint x: 283, endPoint y: 688, distance: 211.0
type input "[PERSON_NAME][EMAIL_ADDRESS][PERSON_NAME][DOMAIN_NAME]>"
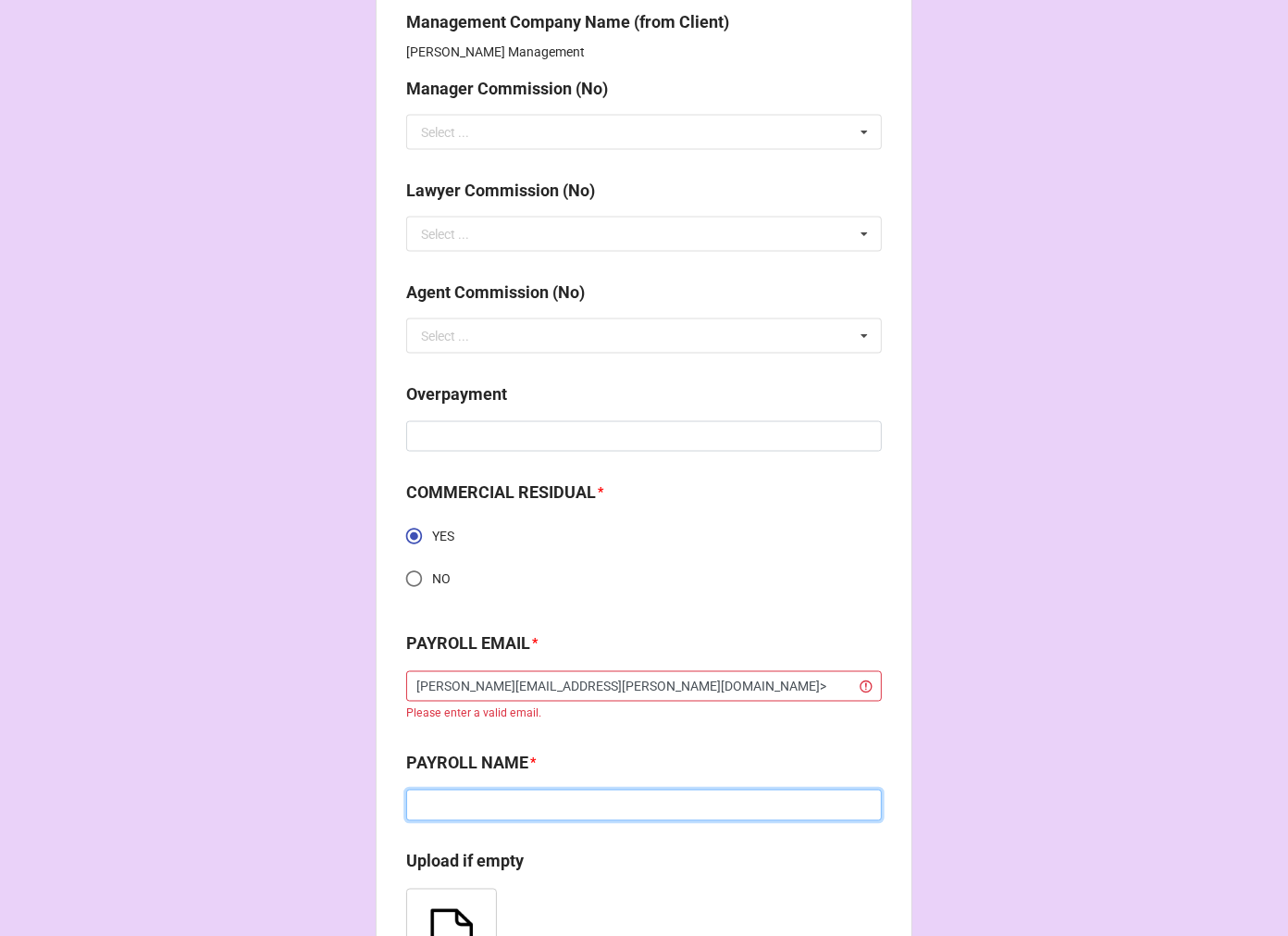
click at [478, 812] on input at bounding box center [643, 805] width 475 height 31
paste input "[PERSON_NAME] <"
type input "[PERSON_NAME]"
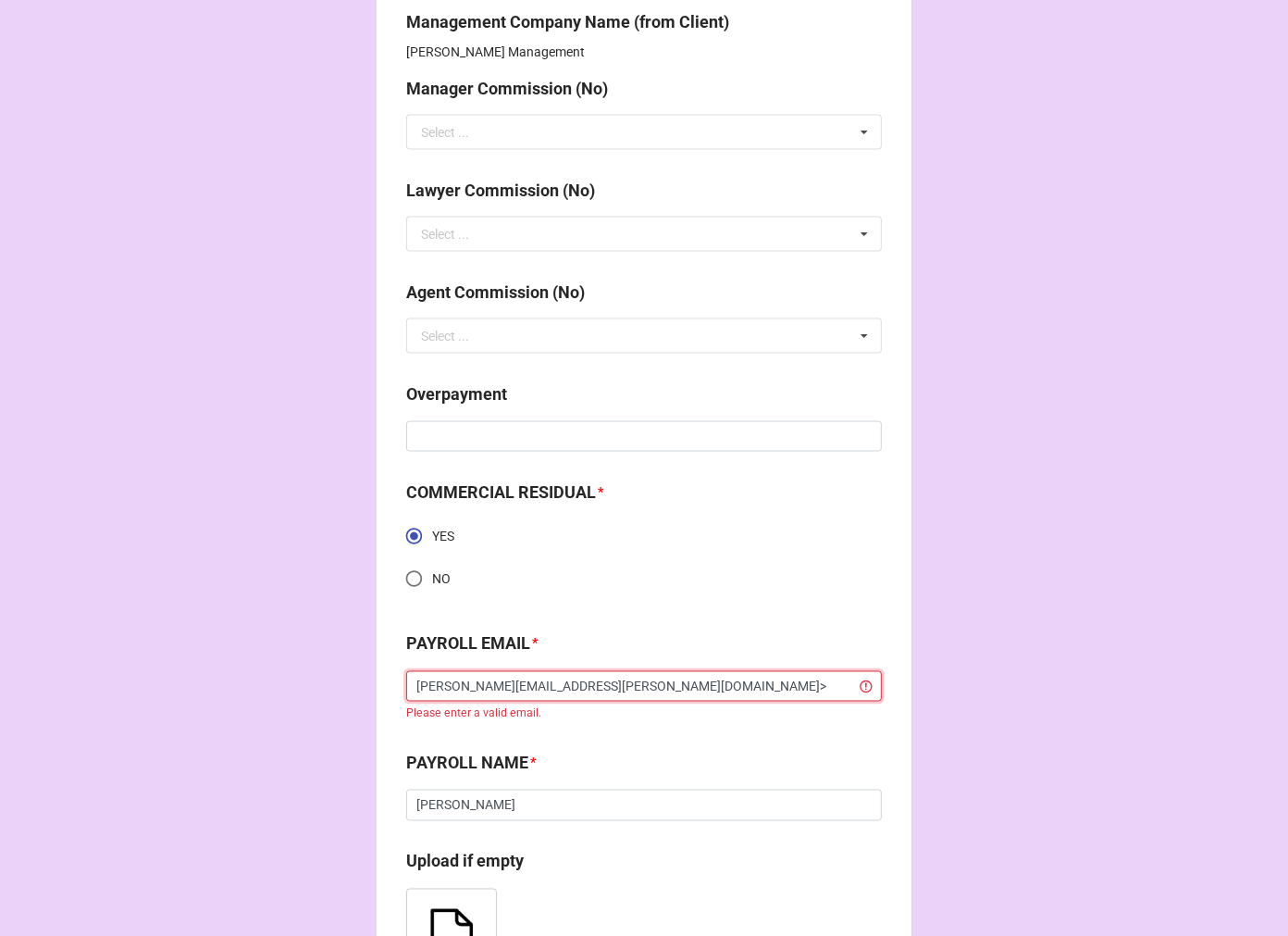
click at [643, 680] on input "[PERSON_NAME][EMAIL_ADDRESS][PERSON_NAME][DOMAIN_NAME]>" at bounding box center [643, 686] width 475 height 31
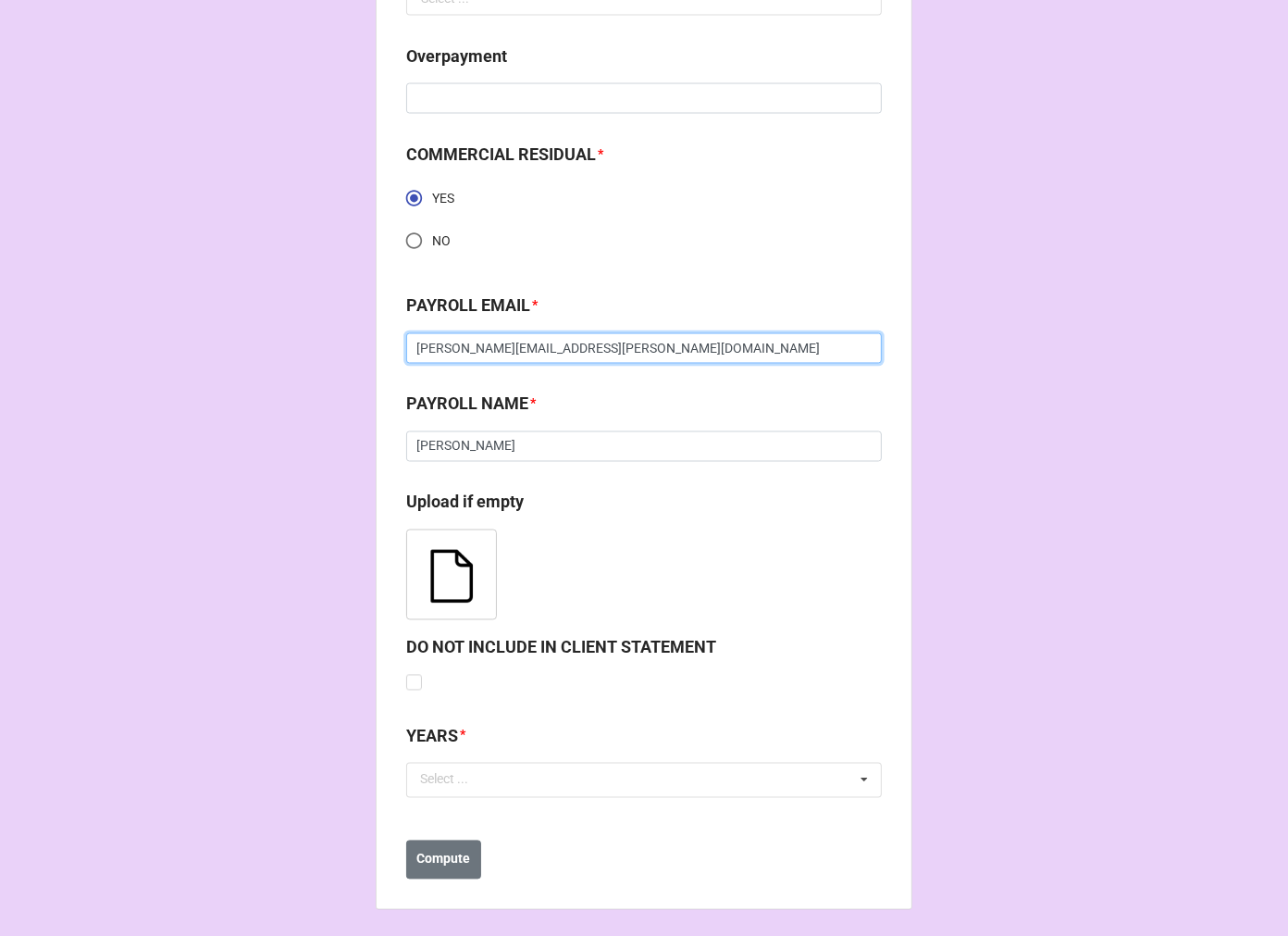
scroll to position [2611, 0]
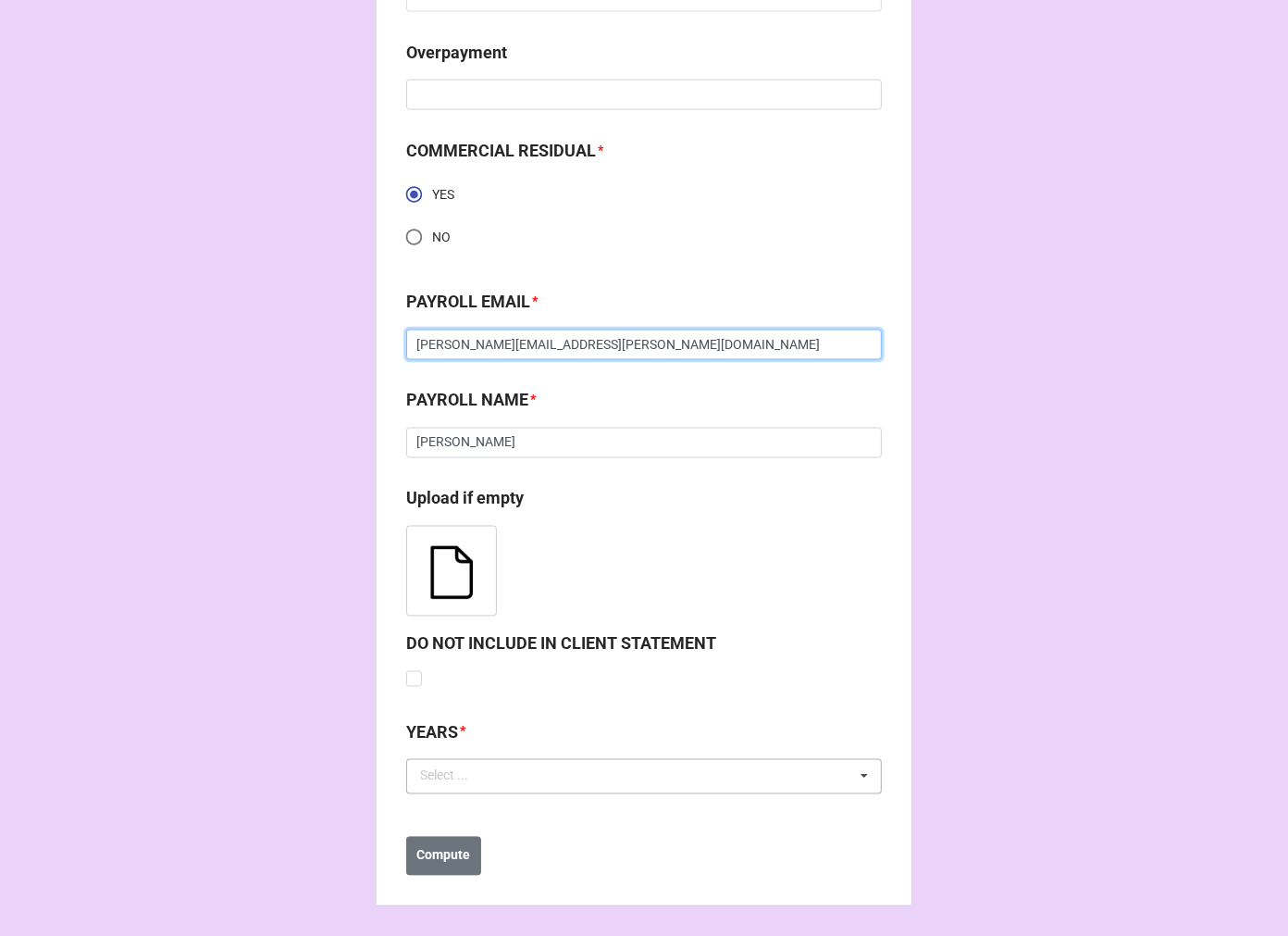
type input "[PERSON_NAME][EMAIL_ADDRESS][PERSON_NAME][DOMAIN_NAME]"
click at [444, 771] on div "Select ..." at bounding box center [455, 776] width 80 height 21
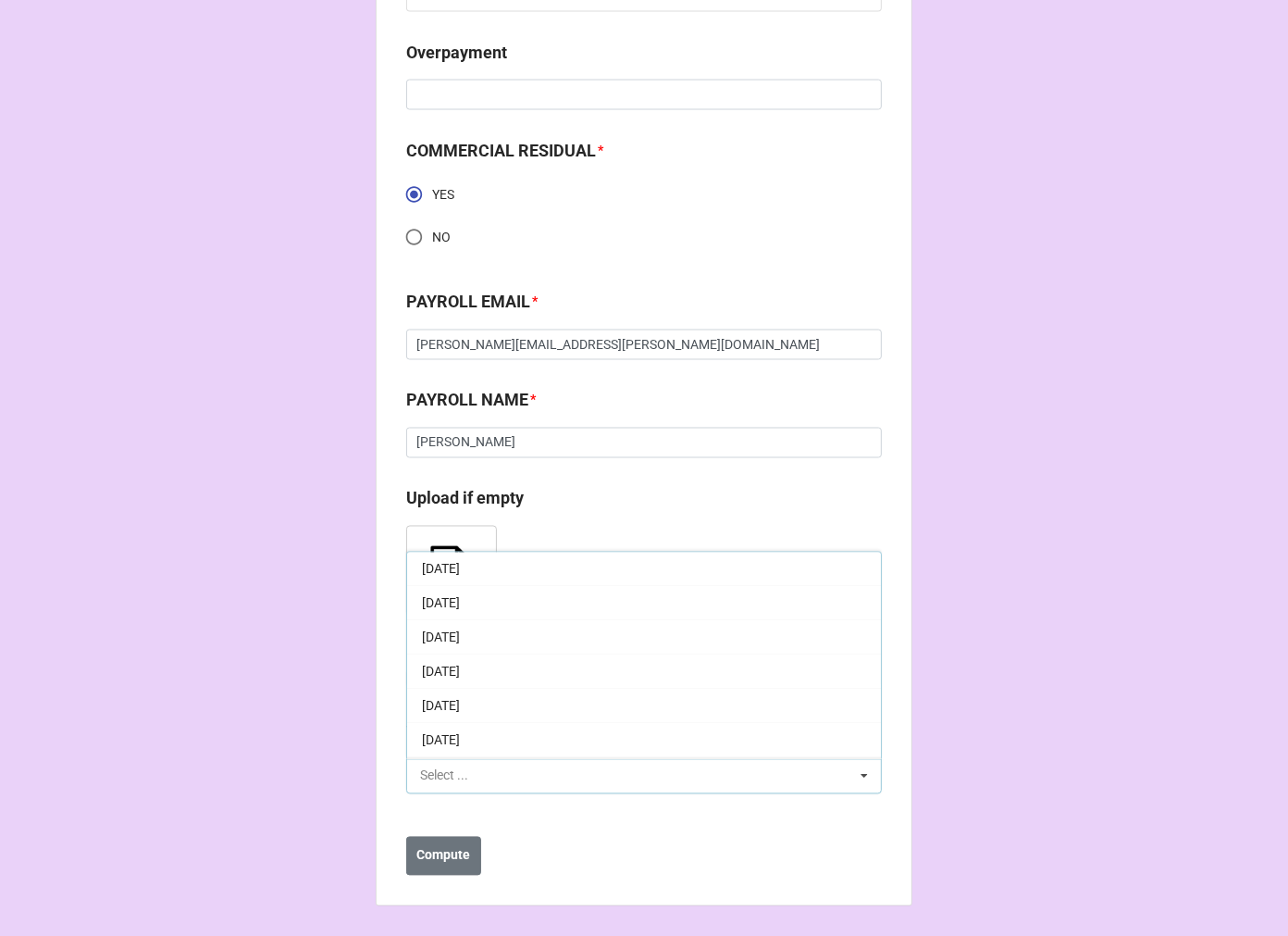
scroll to position [103, 0]
click at [460, 715] on span "[DATE]" at bounding box center [441, 707] width 38 height 15
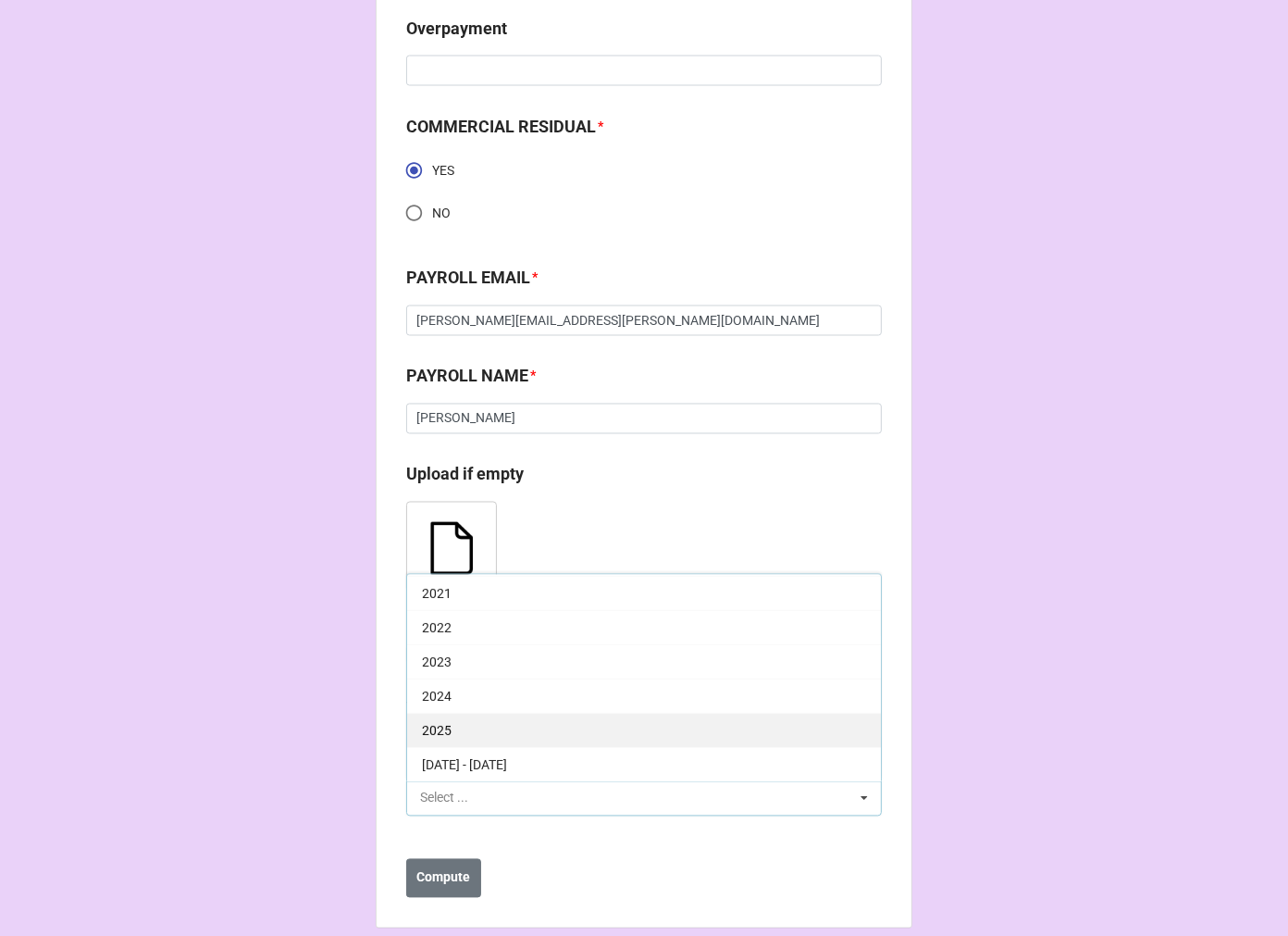
scroll to position [2657, 0]
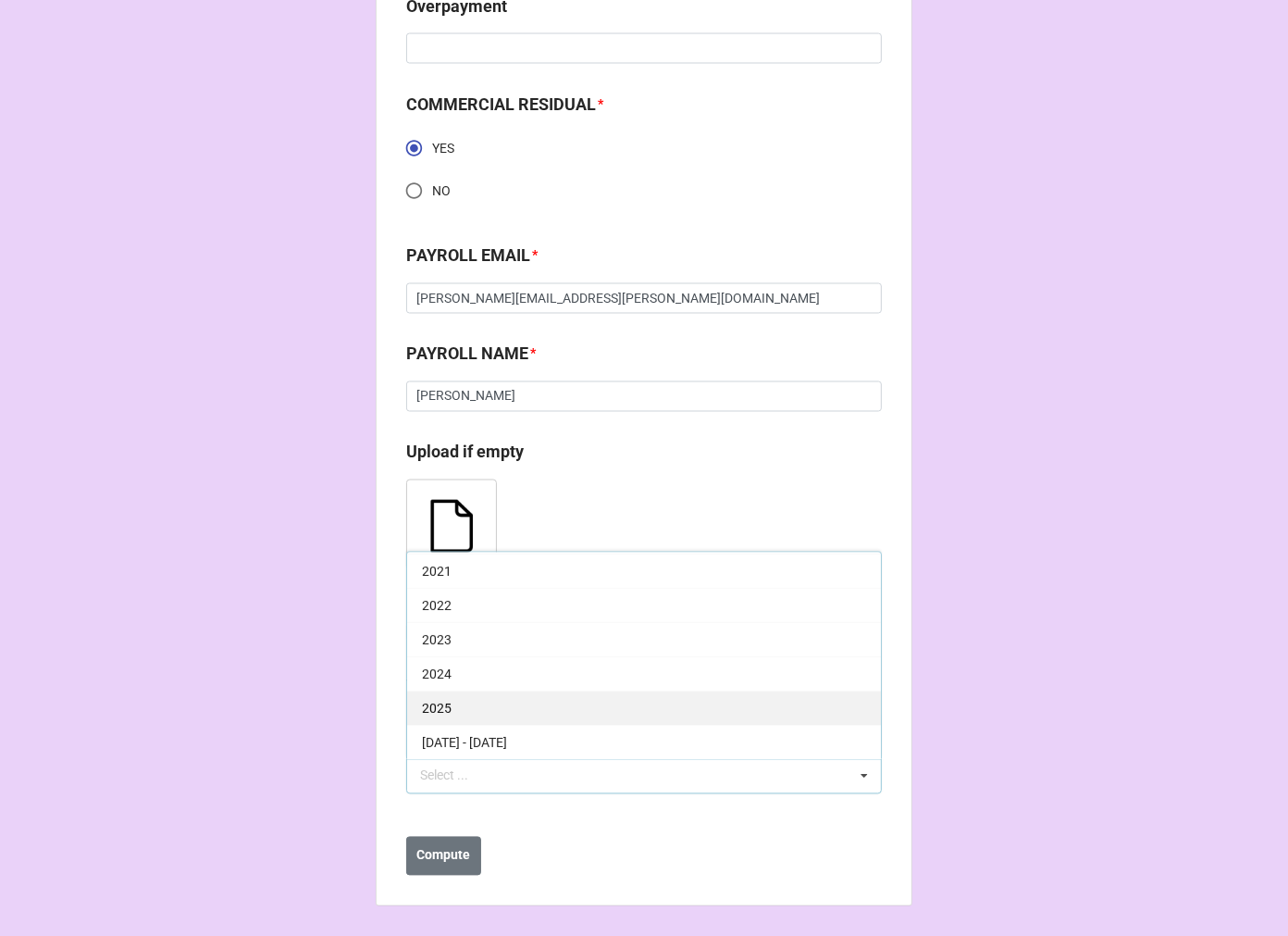
click at [493, 709] on div "2025" at bounding box center [643, 708] width 473 height 34
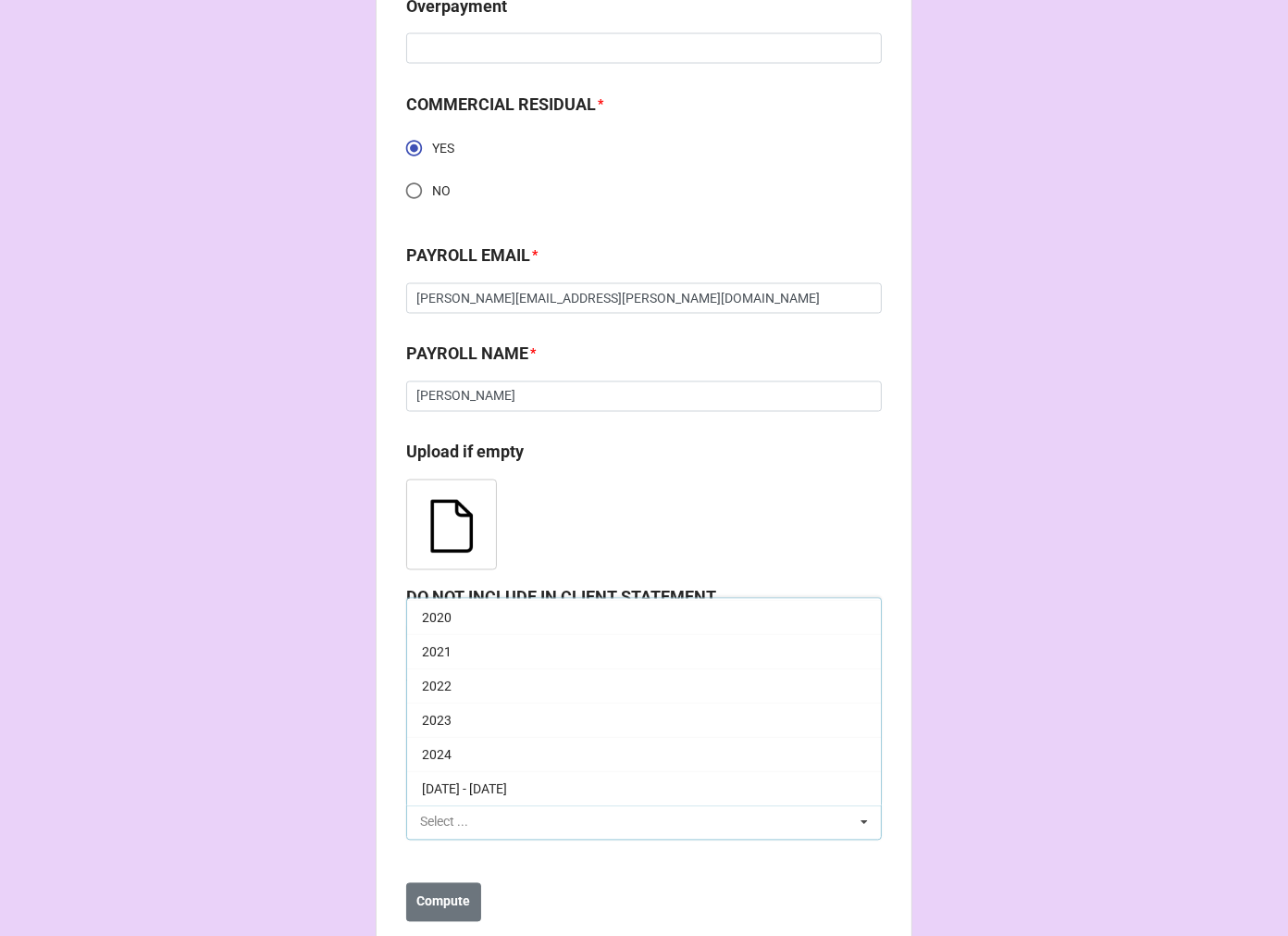
scroll to position [376, 0]
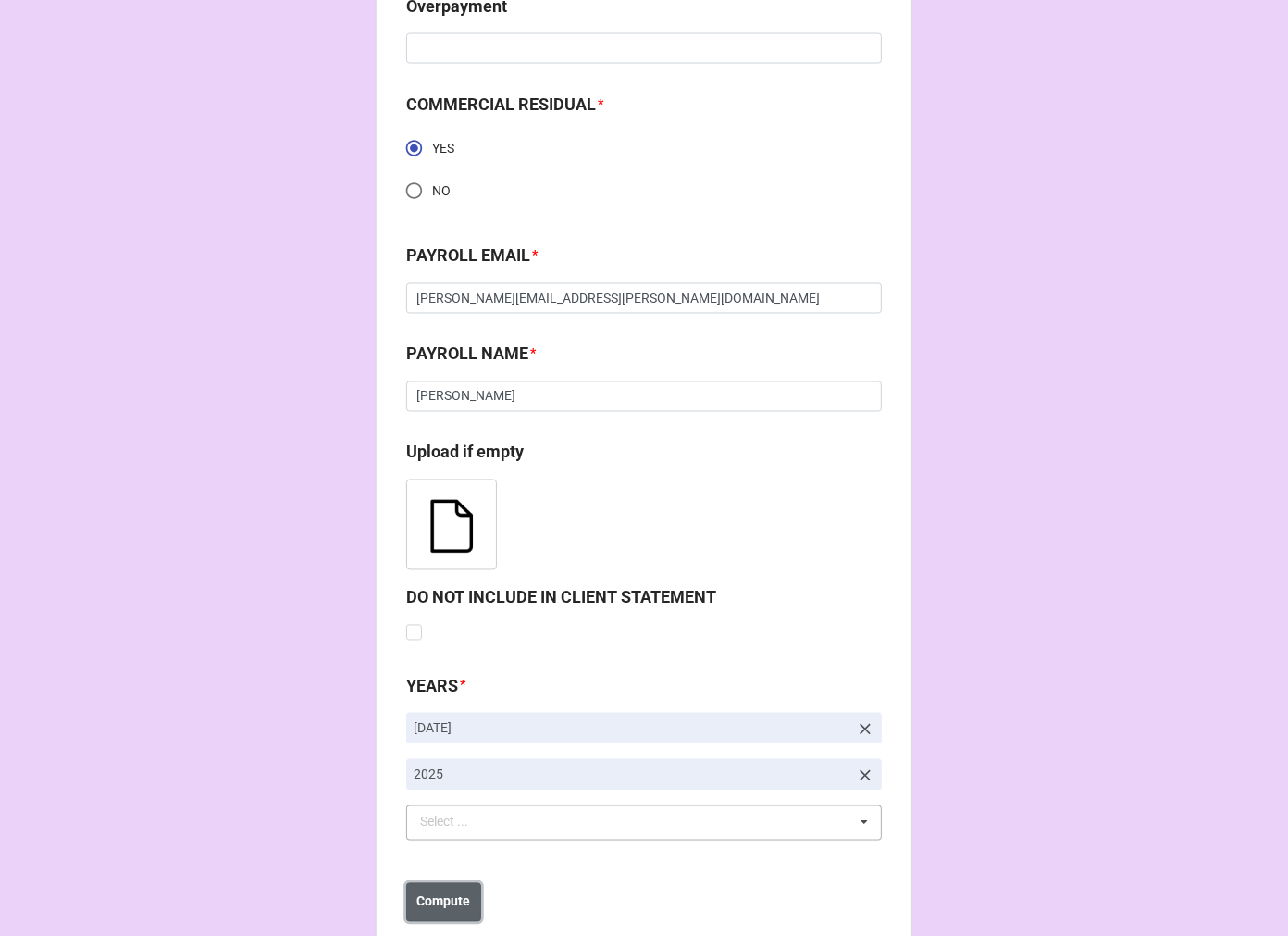
click at [448, 912] on button "Compute" at bounding box center [443, 903] width 75 height 39
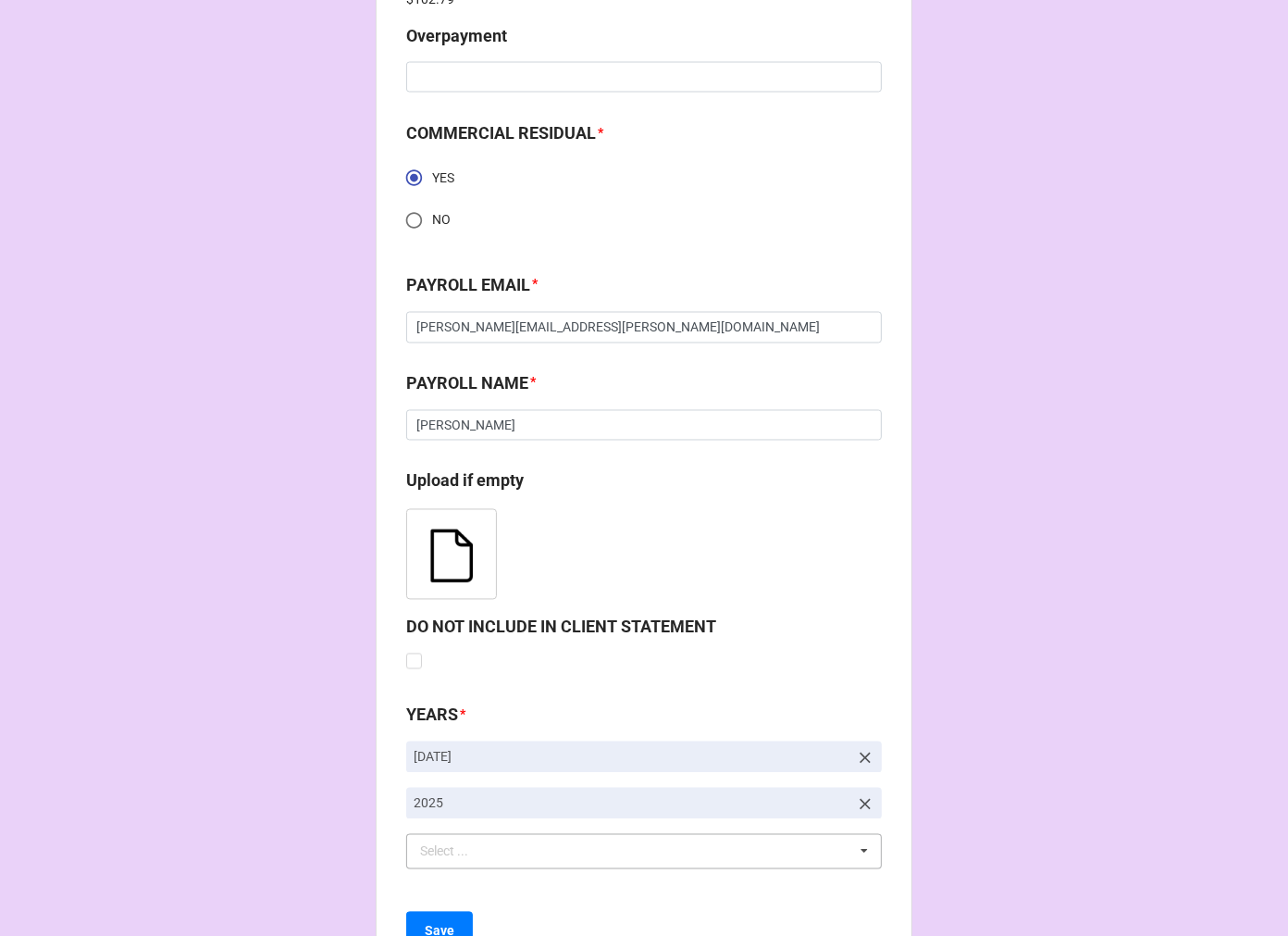
scroll to position [2769, 0]
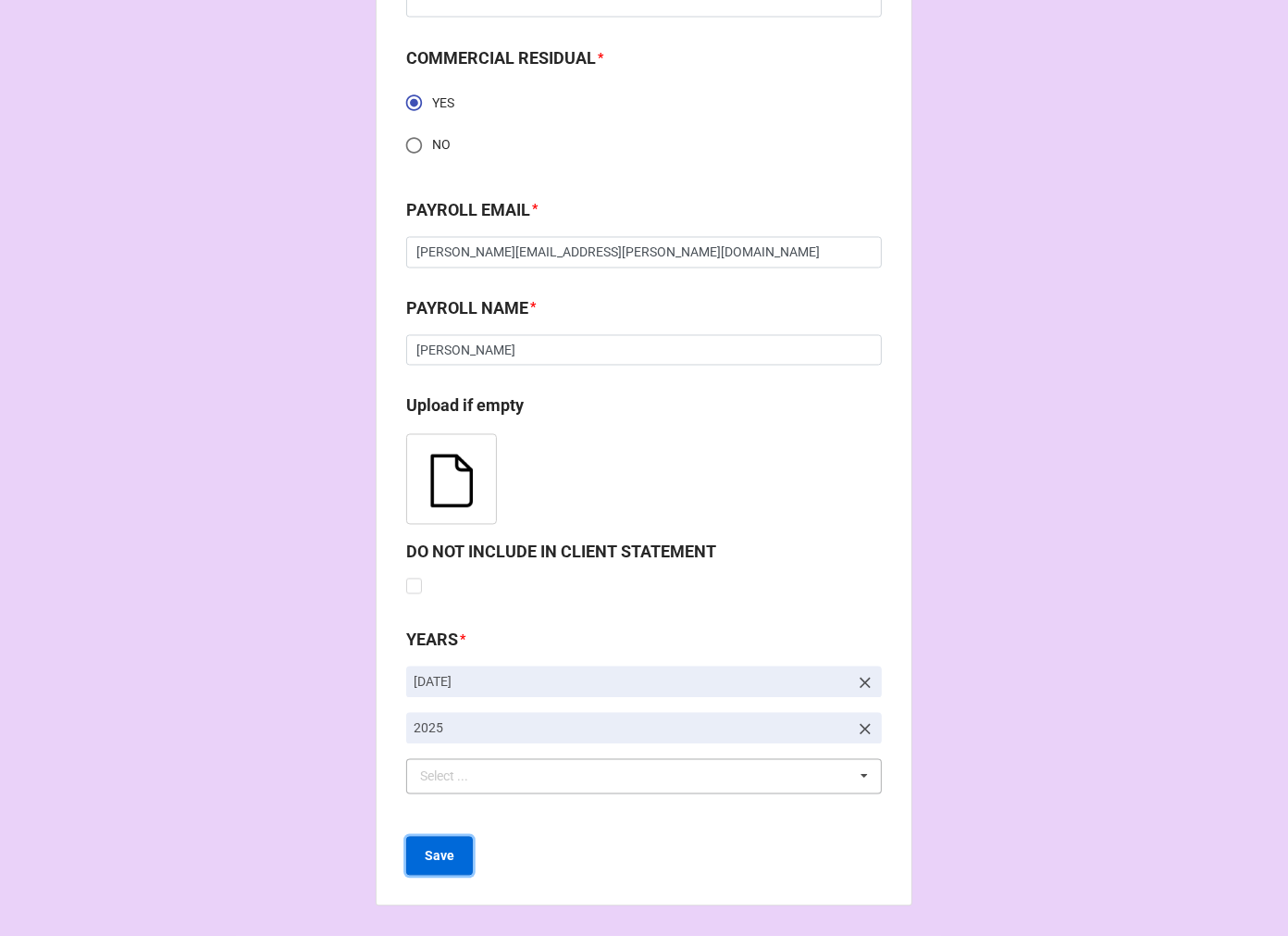
click at [440, 846] on button "Save" at bounding box center [439, 856] width 67 height 39
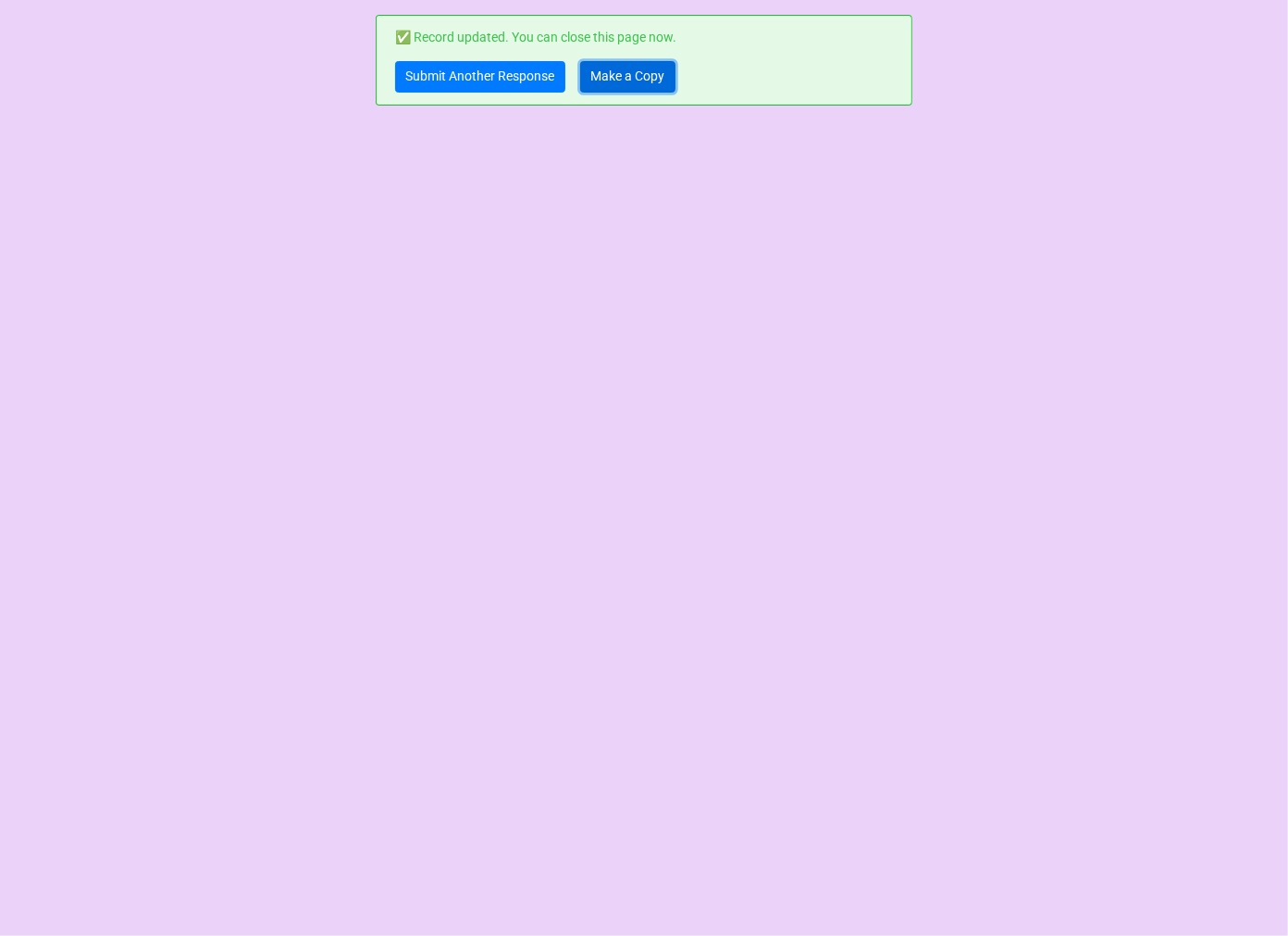
click at [633, 70] on link "Make a Copy" at bounding box center [628, 76] width 95 height 31
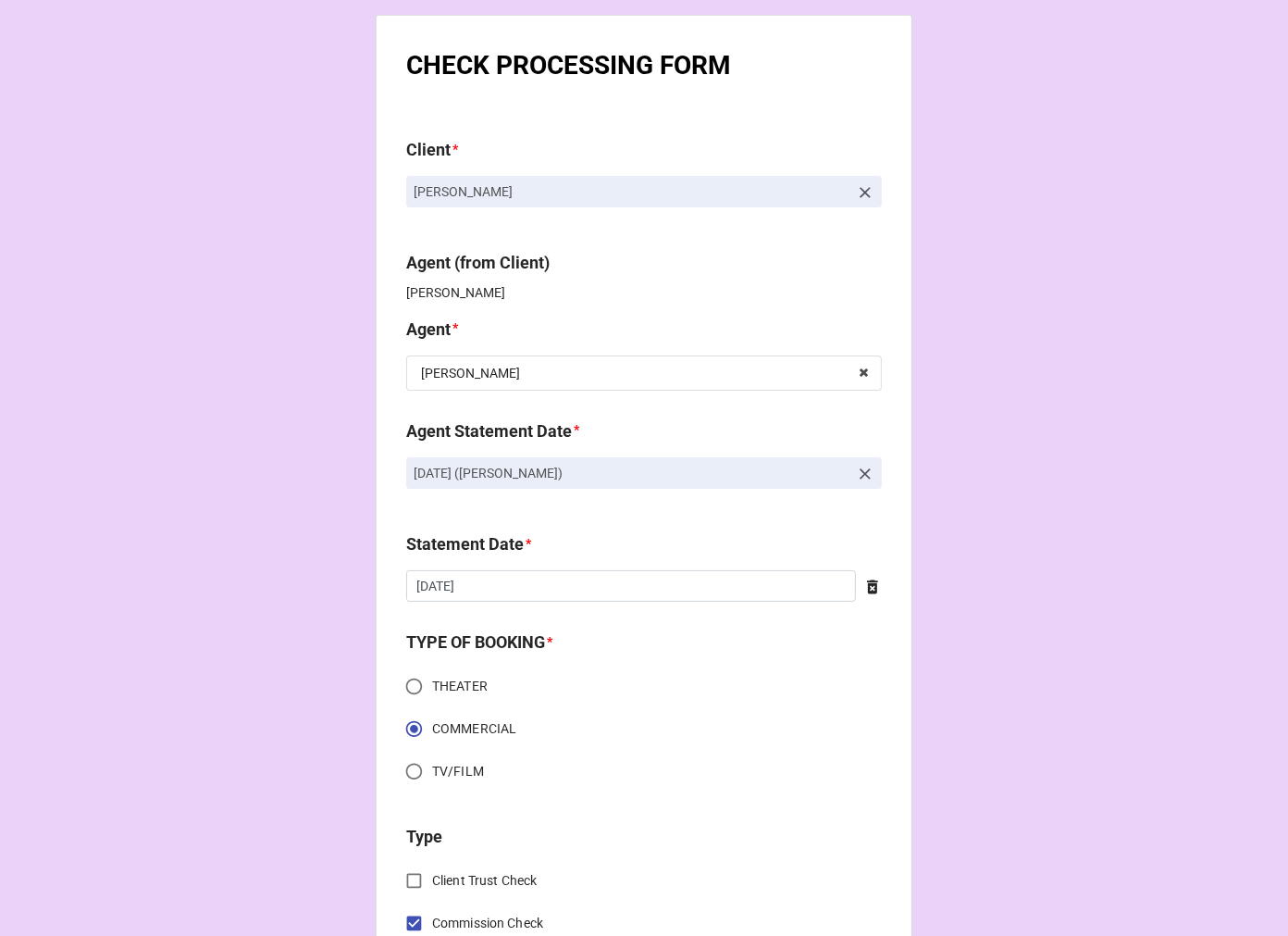
click at [861, 193] on icon at bounding box center [865, 193] width 11 height 11
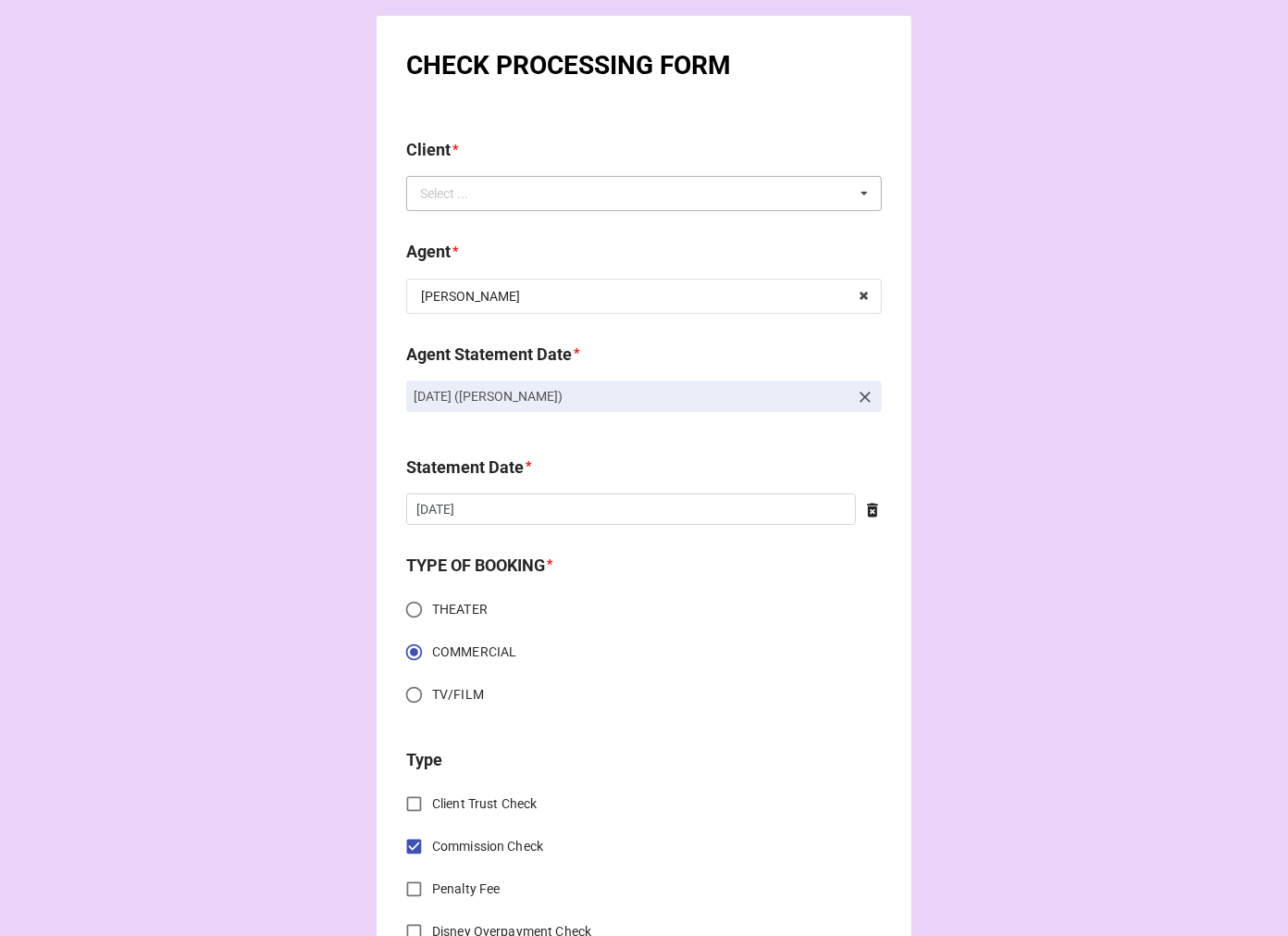
click at [803, 195] on div "Select ... No results found." at bounding box center [643, 193] width 475 height 35
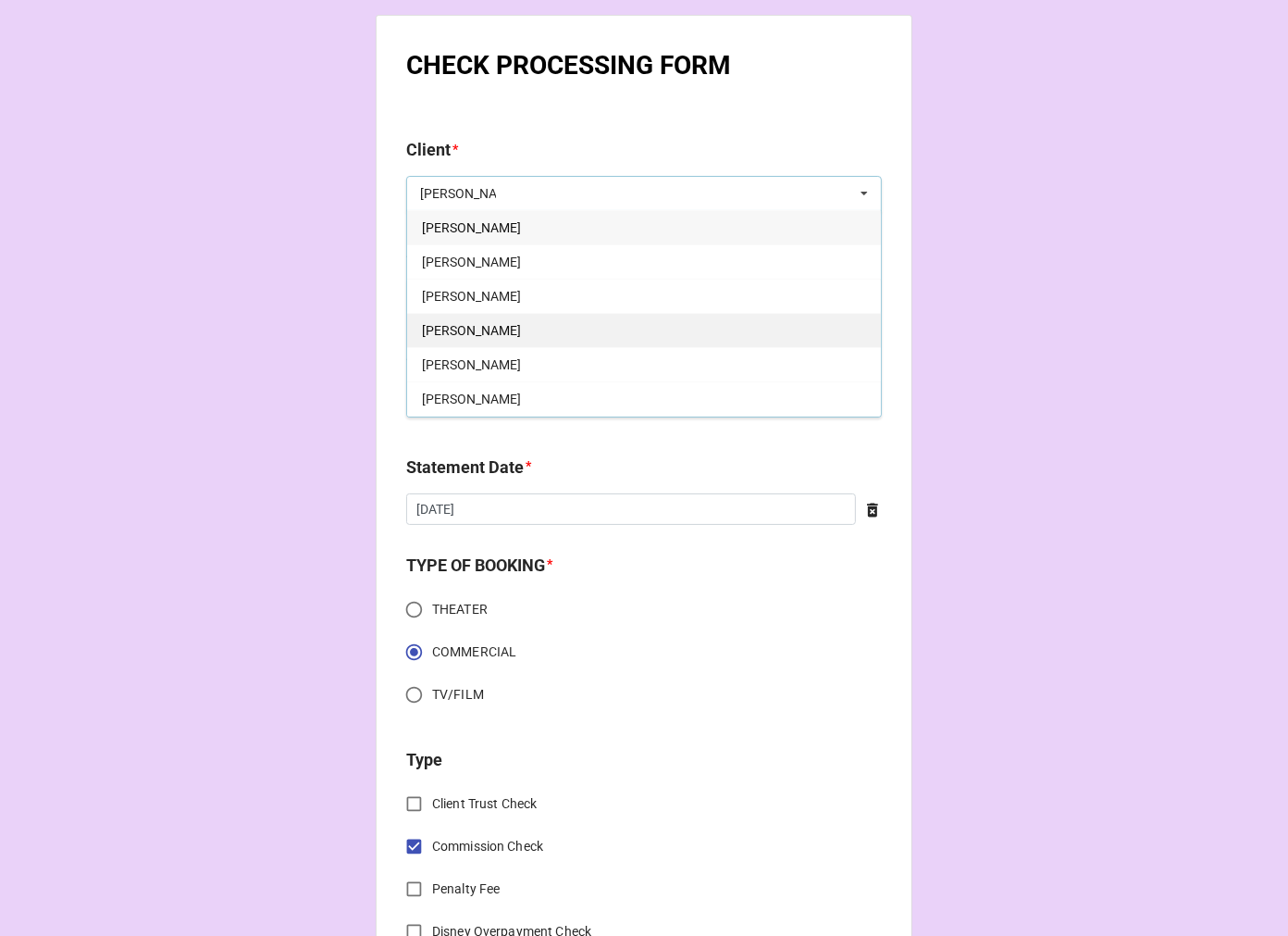
type input "MARK"
click at [529, 331] on div "Mark Green" at bounding box center [643, 330] width 473 height 34
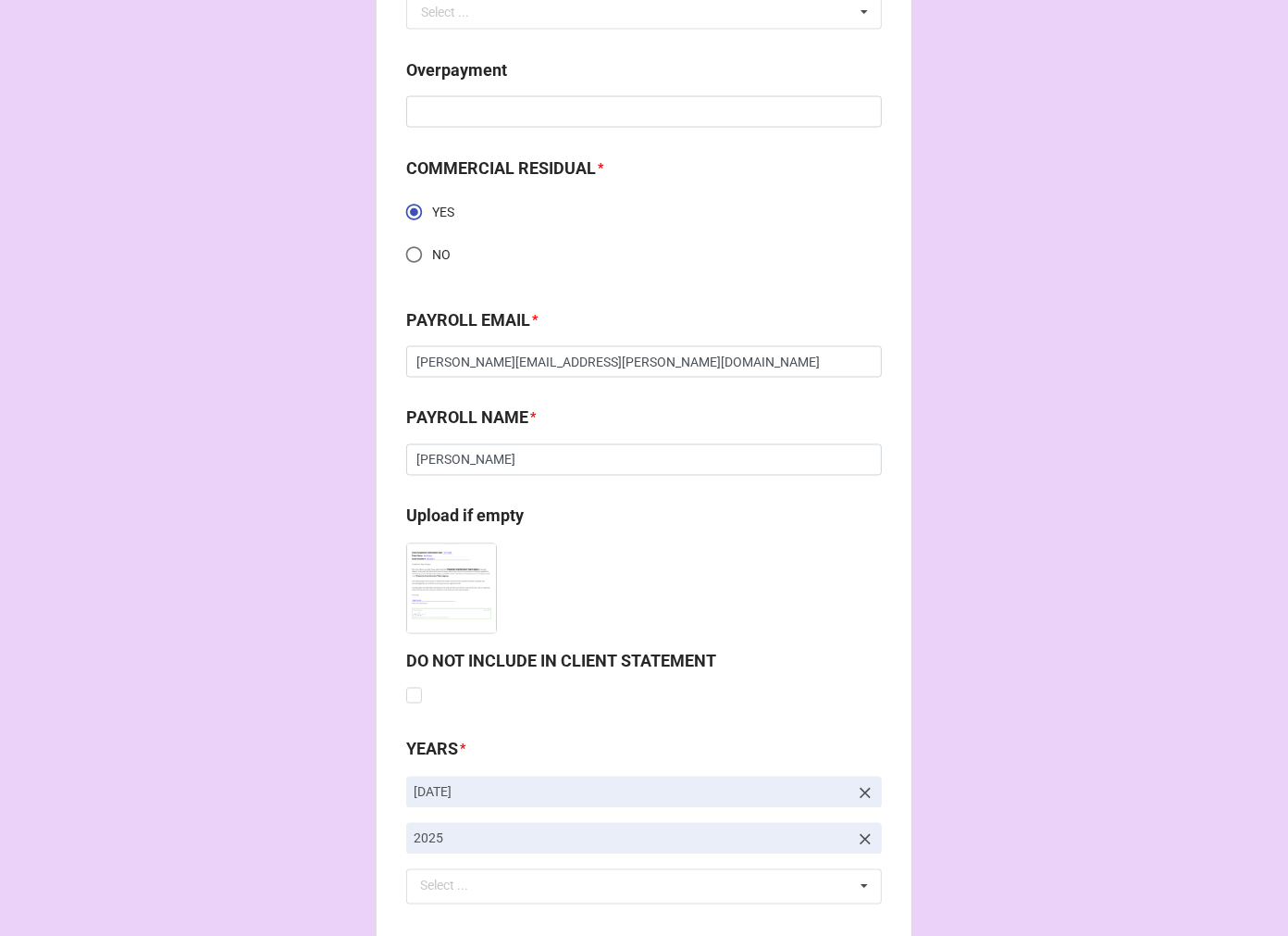
scroll to position [2636, 0]
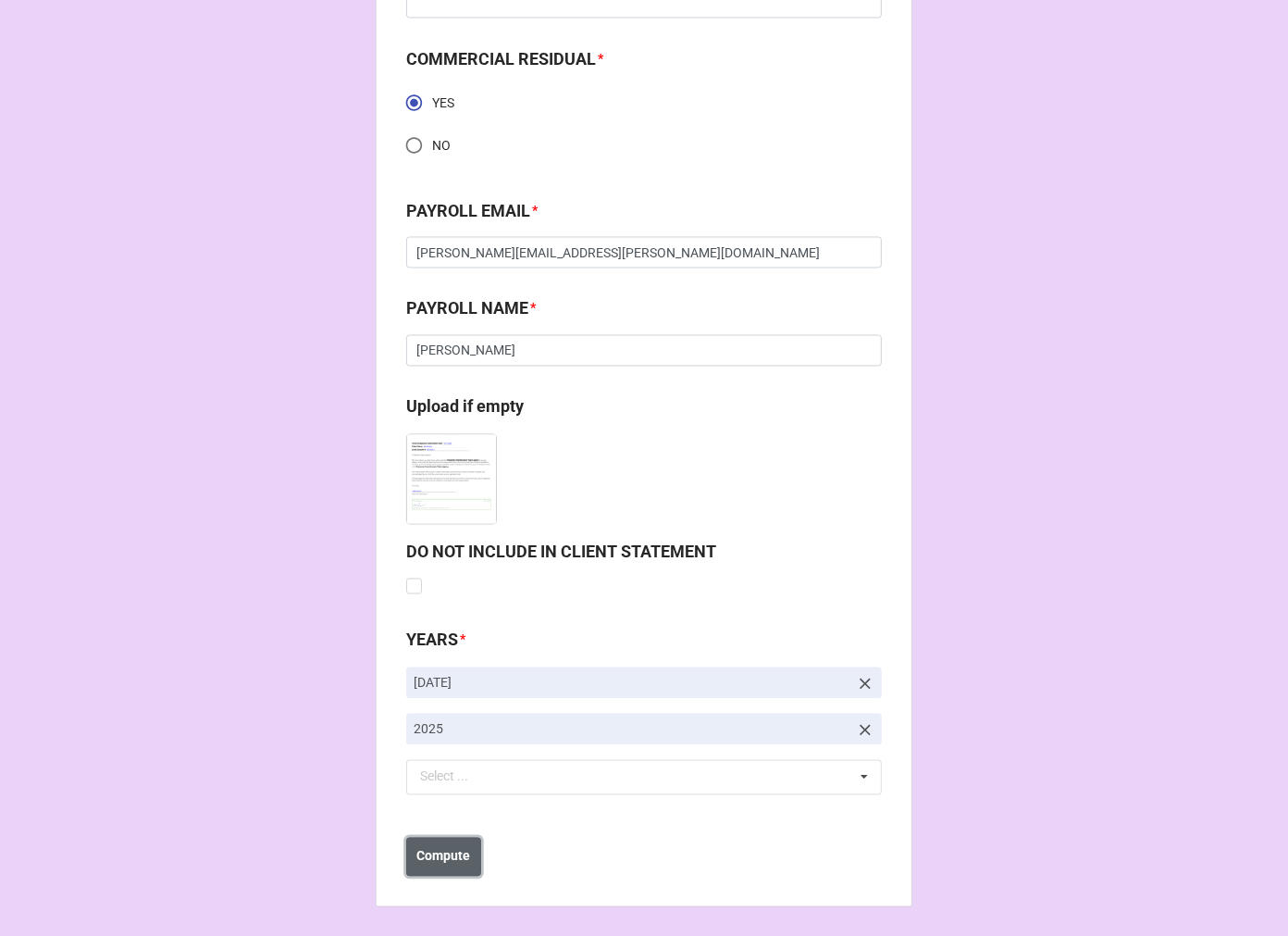
click at [431, 867] on button "Compute" at bounding box center [443, 857] width 75 height 39
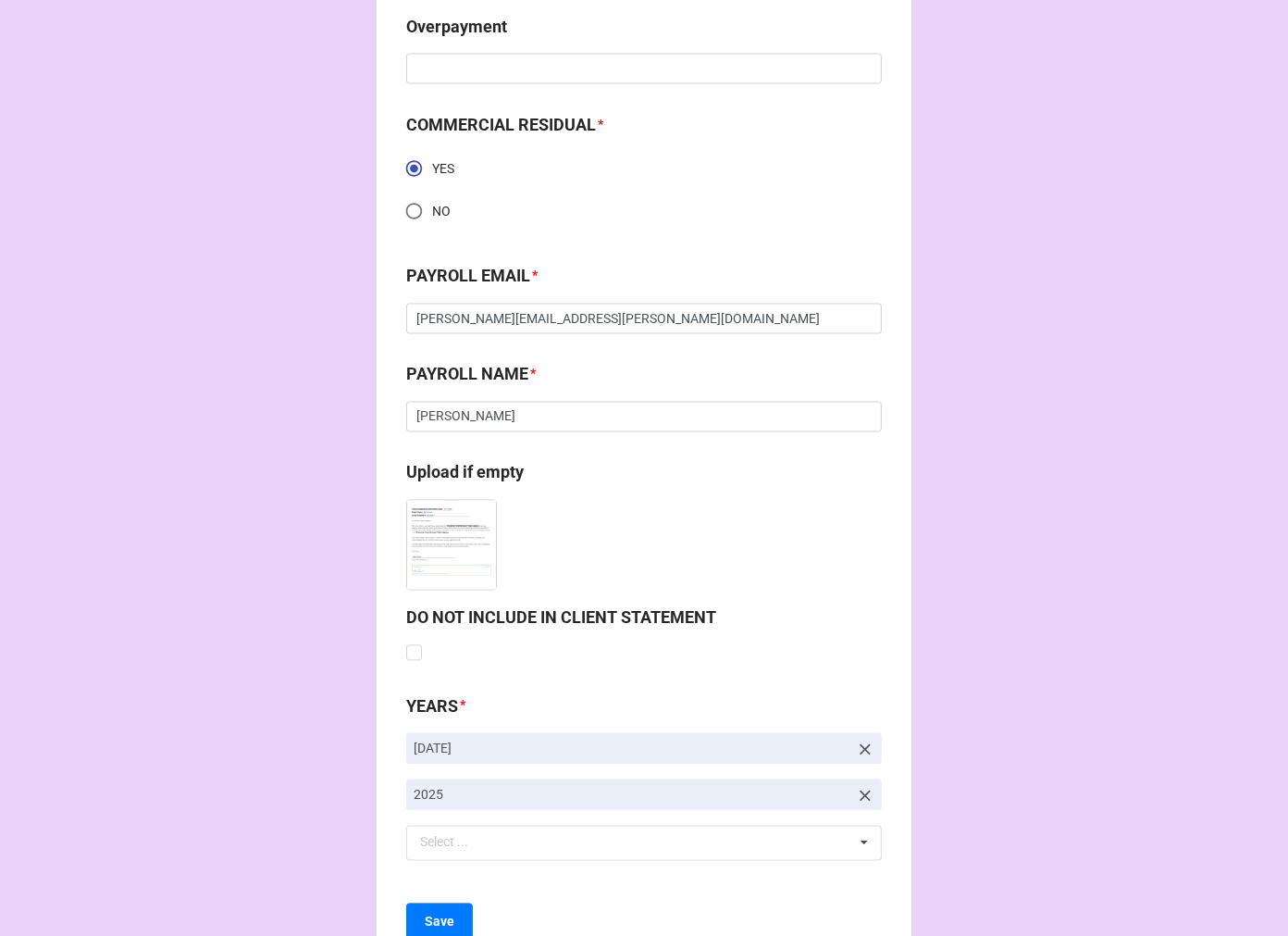
scroll to position [2703, 0]
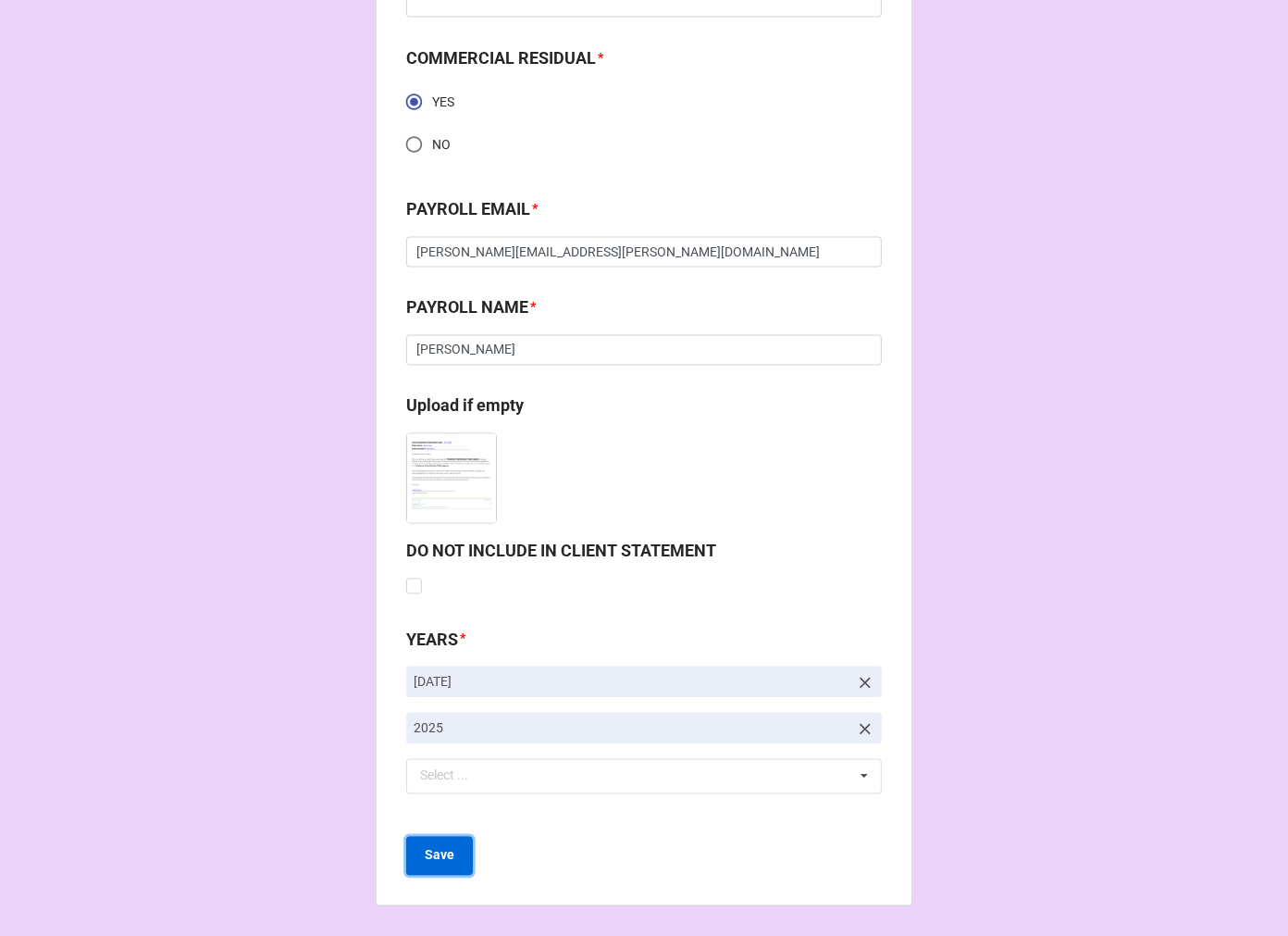
drag, startPoint x: 458, startPoint y: 857, endPoint x: 474, endPoint y: 854, distance: 16.3
click at [456, 857] on button "Save" at bounding box center [439, 856] width 67 height 39
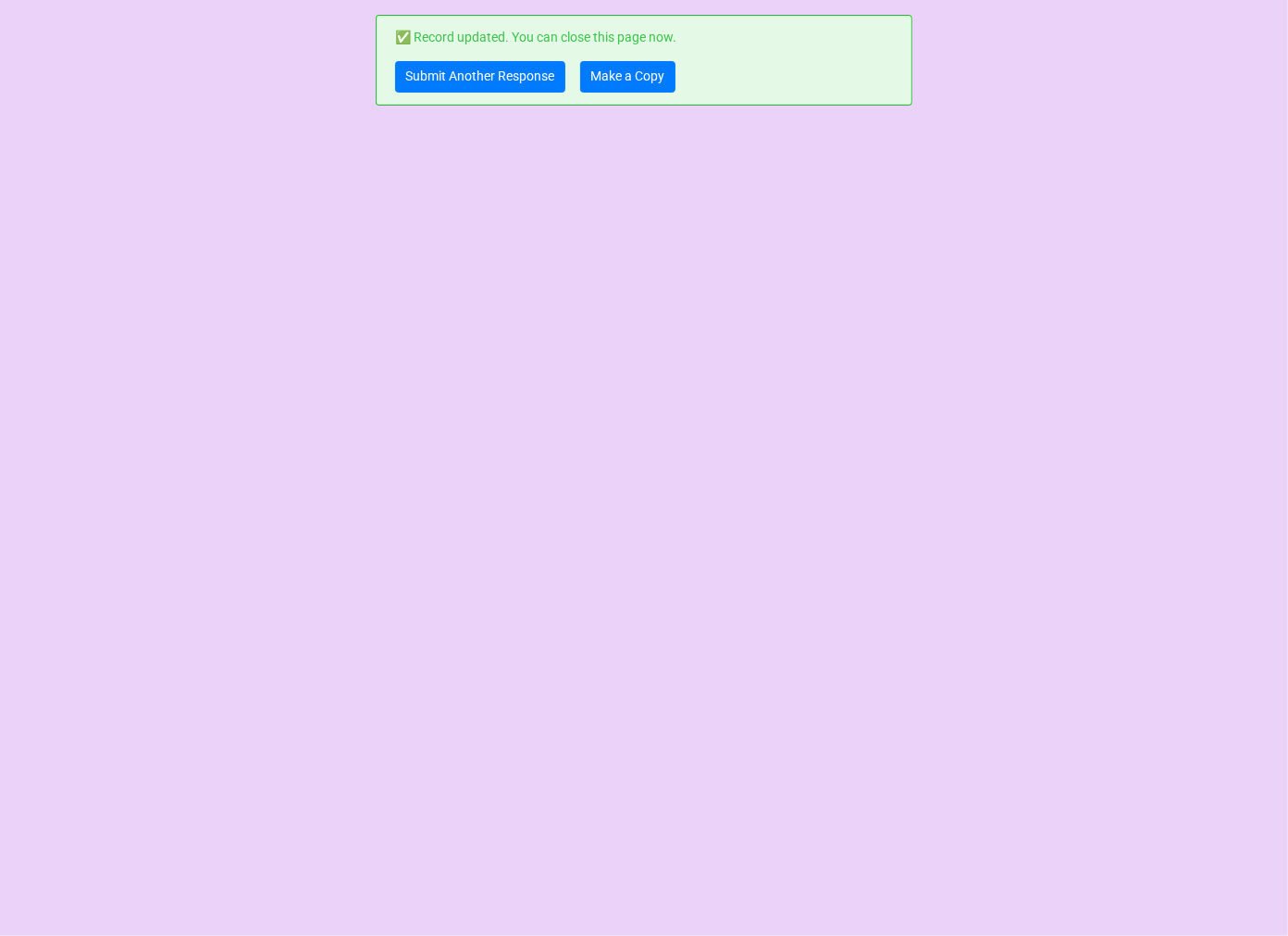
scroll to position [0, 0]
